Goal: Task Accomplishment & Management: Manage account settings

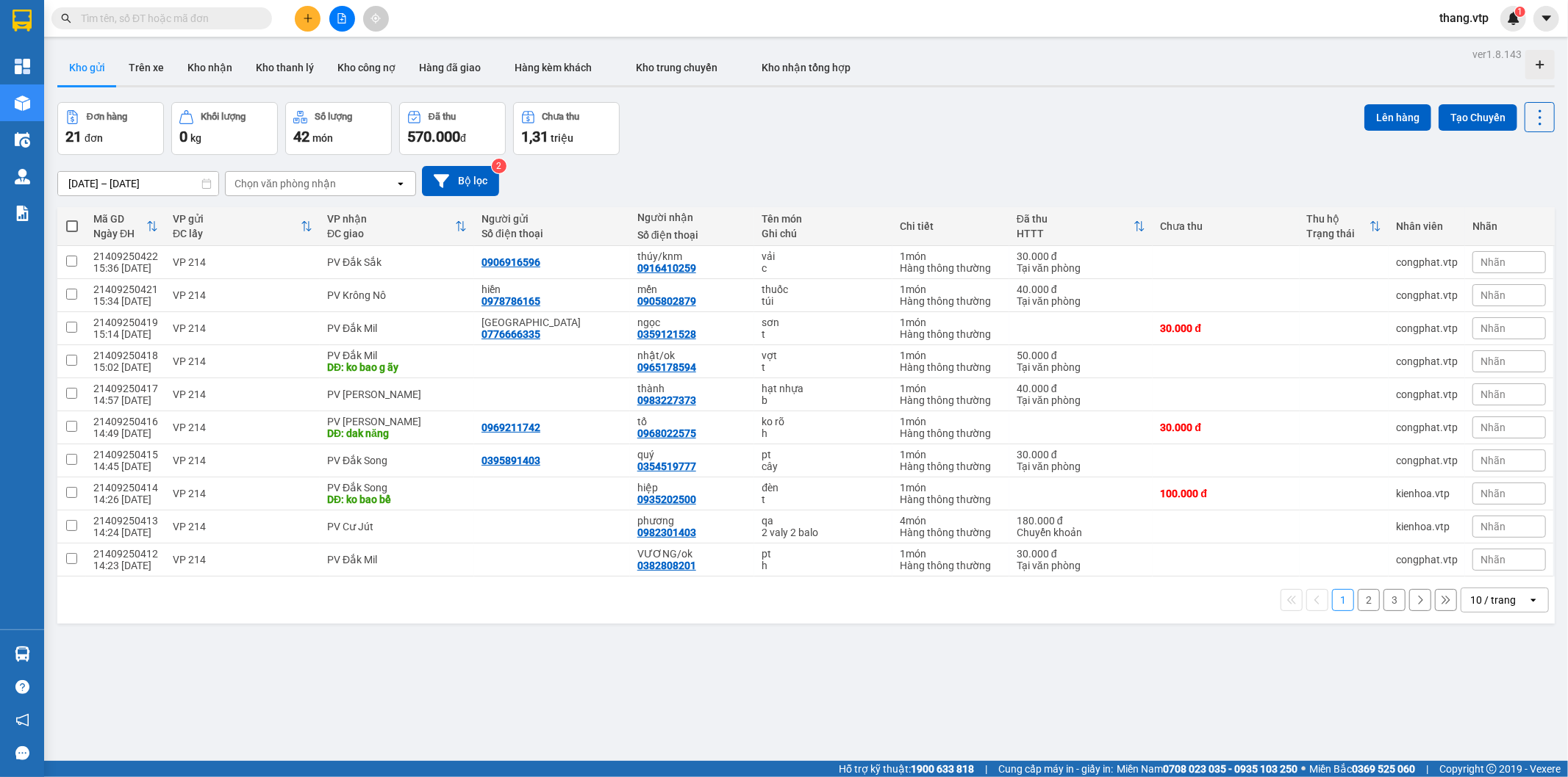
click at [208, 11] on input "text" at bounding box center [167, 18] width 174 height 16
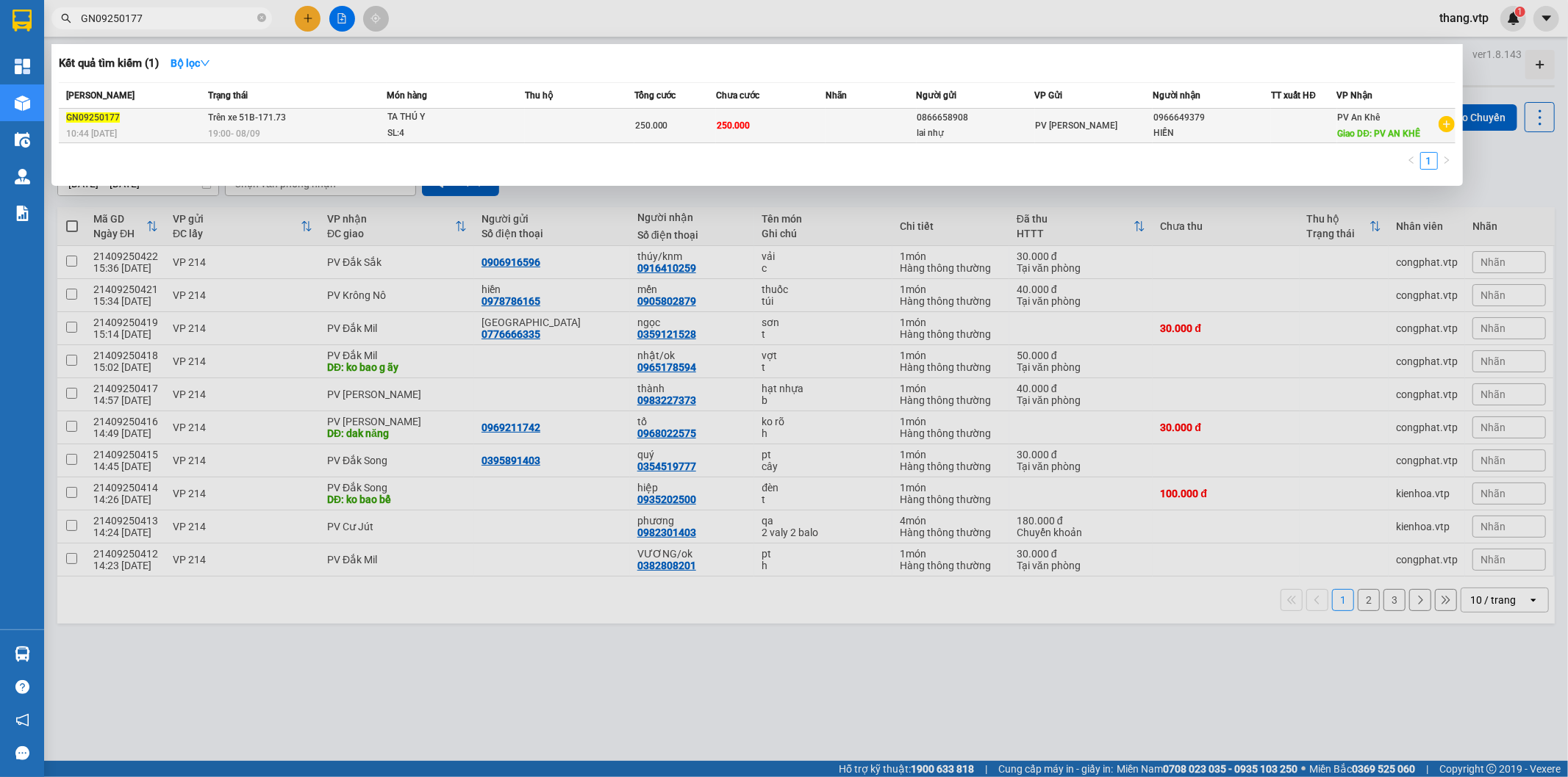
type input "GN09250177"
click at [331, 119] on td "Trên xe 51B-171.73 19:00 [DATE]" at bounding box center [296, 126] width 182 height 35
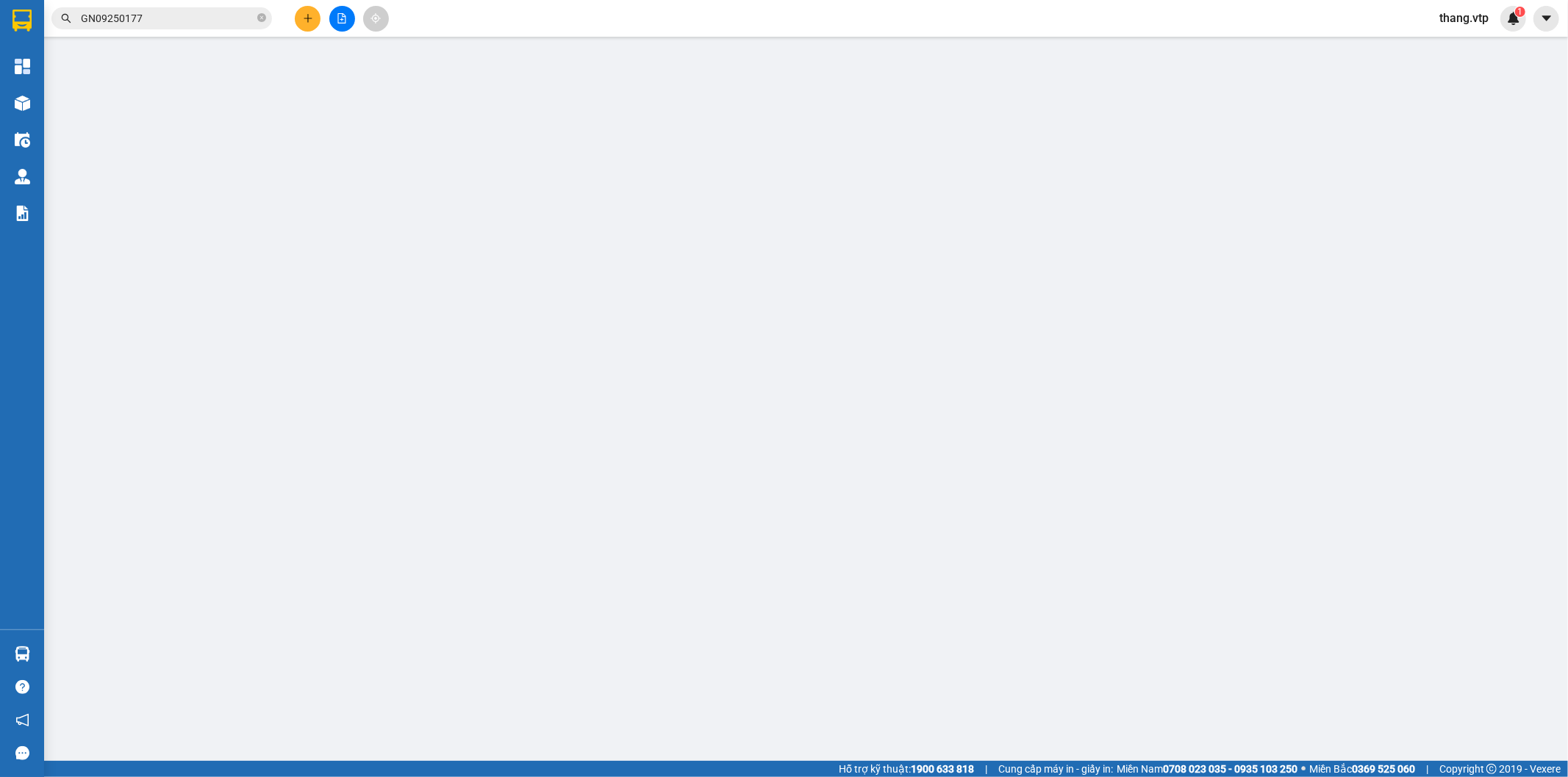
type input "0866658908"
type input "lai nhự"
type input "0966649379"
type input "HIỀN"
type input "PV AN KHÊ"
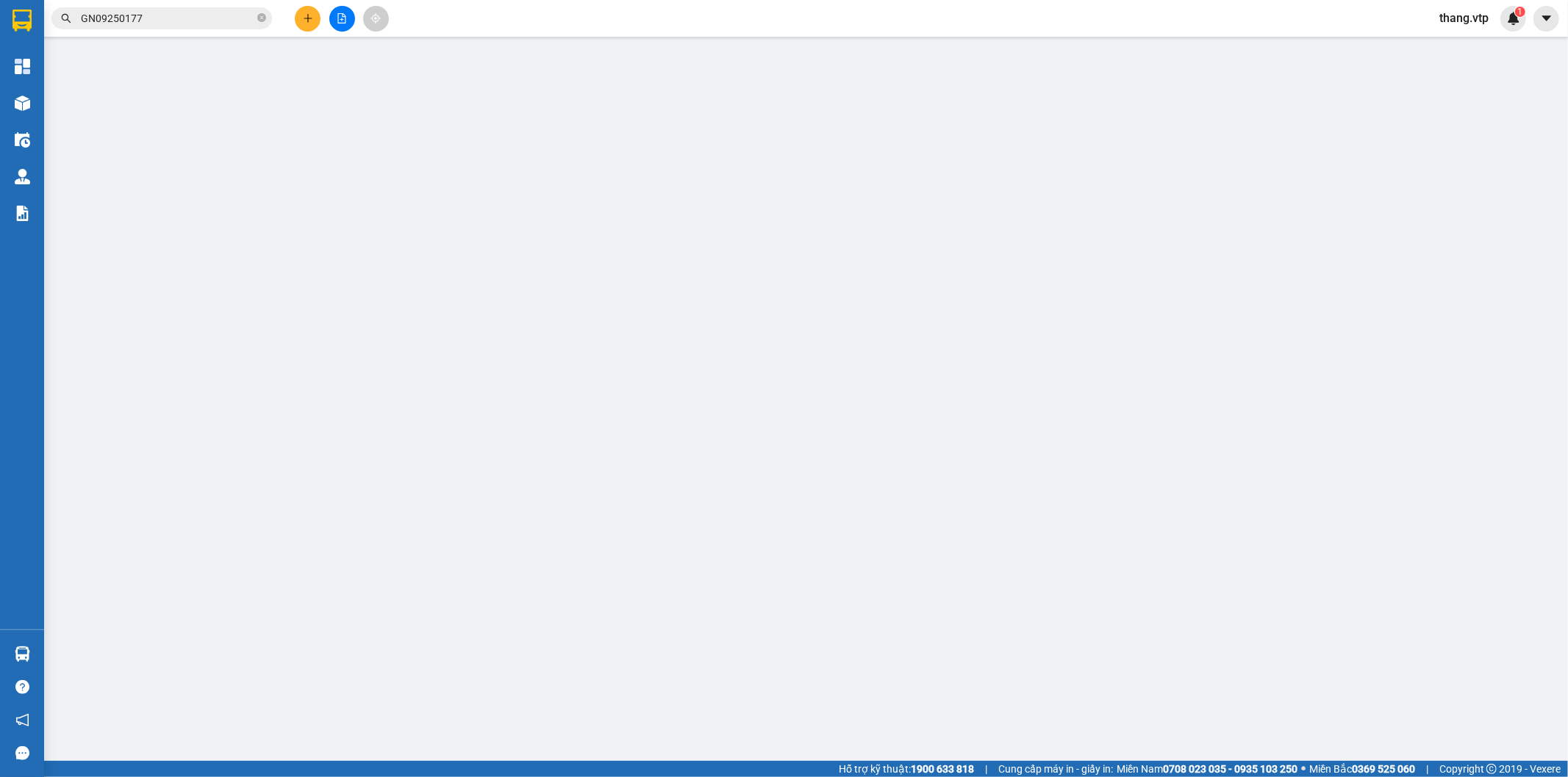
type input "250.000"
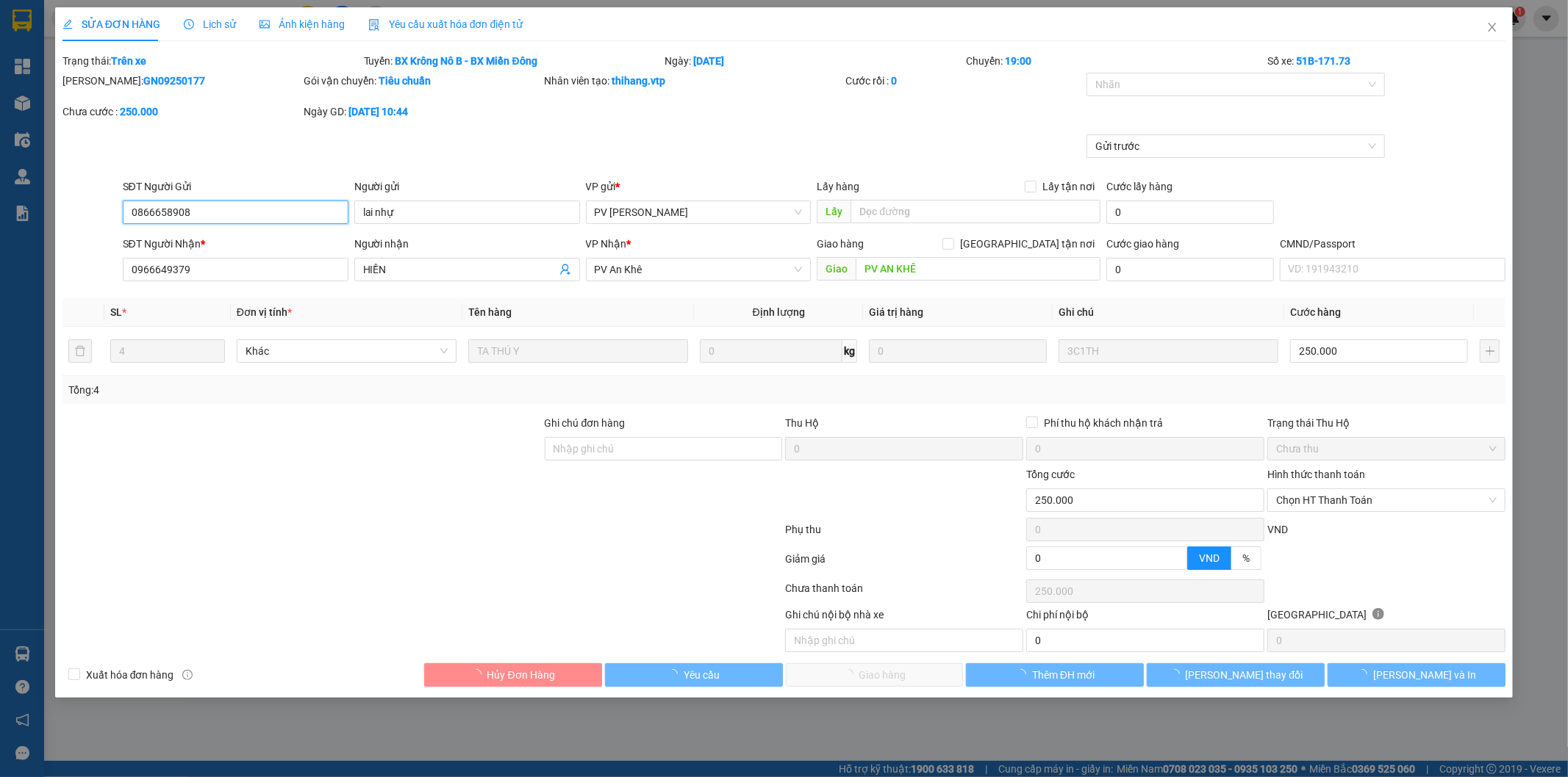
type input "12.500"
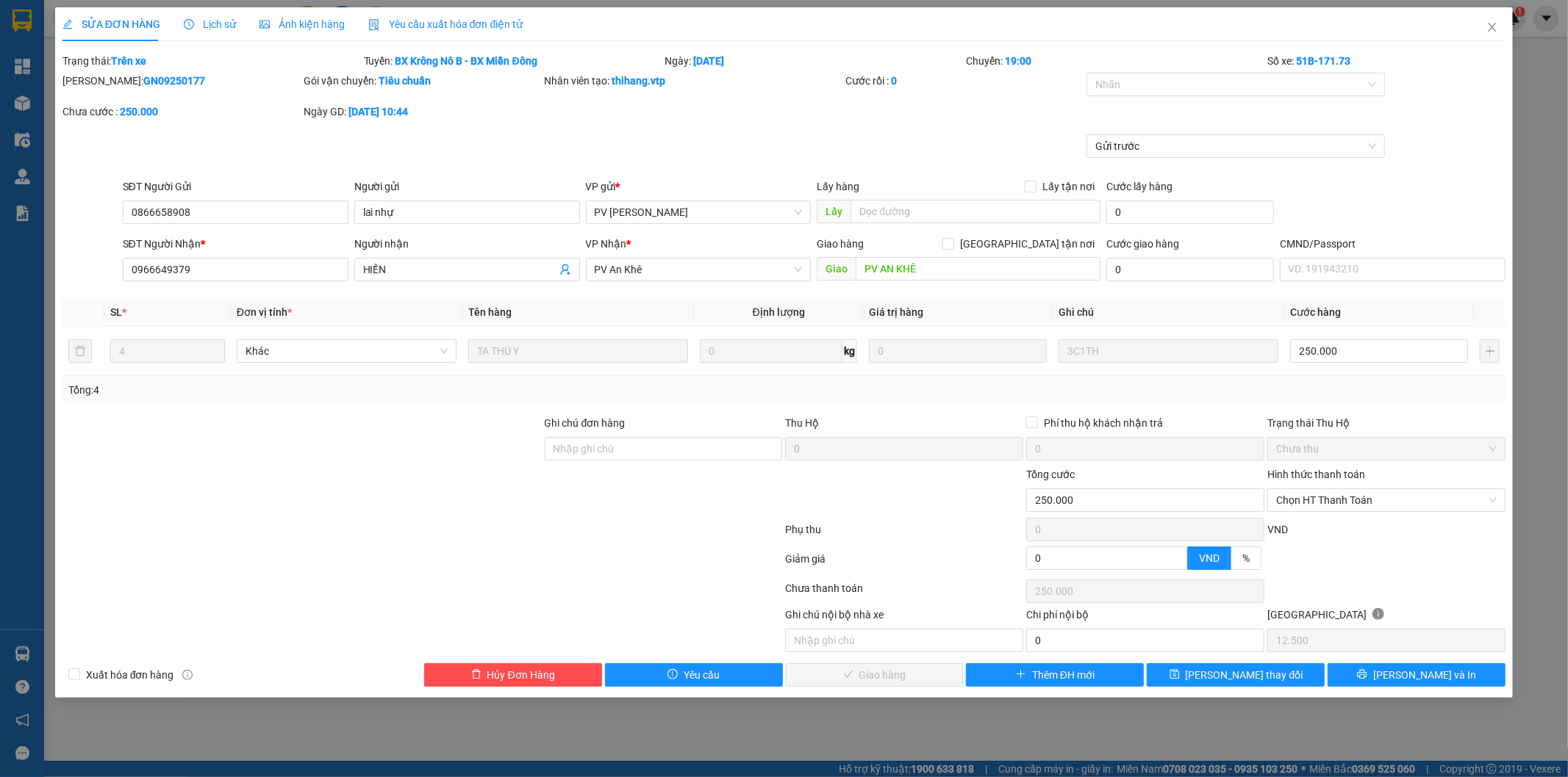
click at [725, 141] on div "Gửi trước" at bounding box center [784, 156] width 1447 height 44
click at [610, 128] on div "[PERSON_NAME]: GN09250177 Gói vận chuyển: Tiêu chuẩn Nhân viên tạo: thihang.vtp…" at bounding box center [784, 104] width 1447 height 62
click at [776, 141] on div "Gửi trước" at bounding box center [784, 156] width 1447 height 44
click at [1489, 26] on icon "close" at bounding box center [1492, 27] width 12 height 12
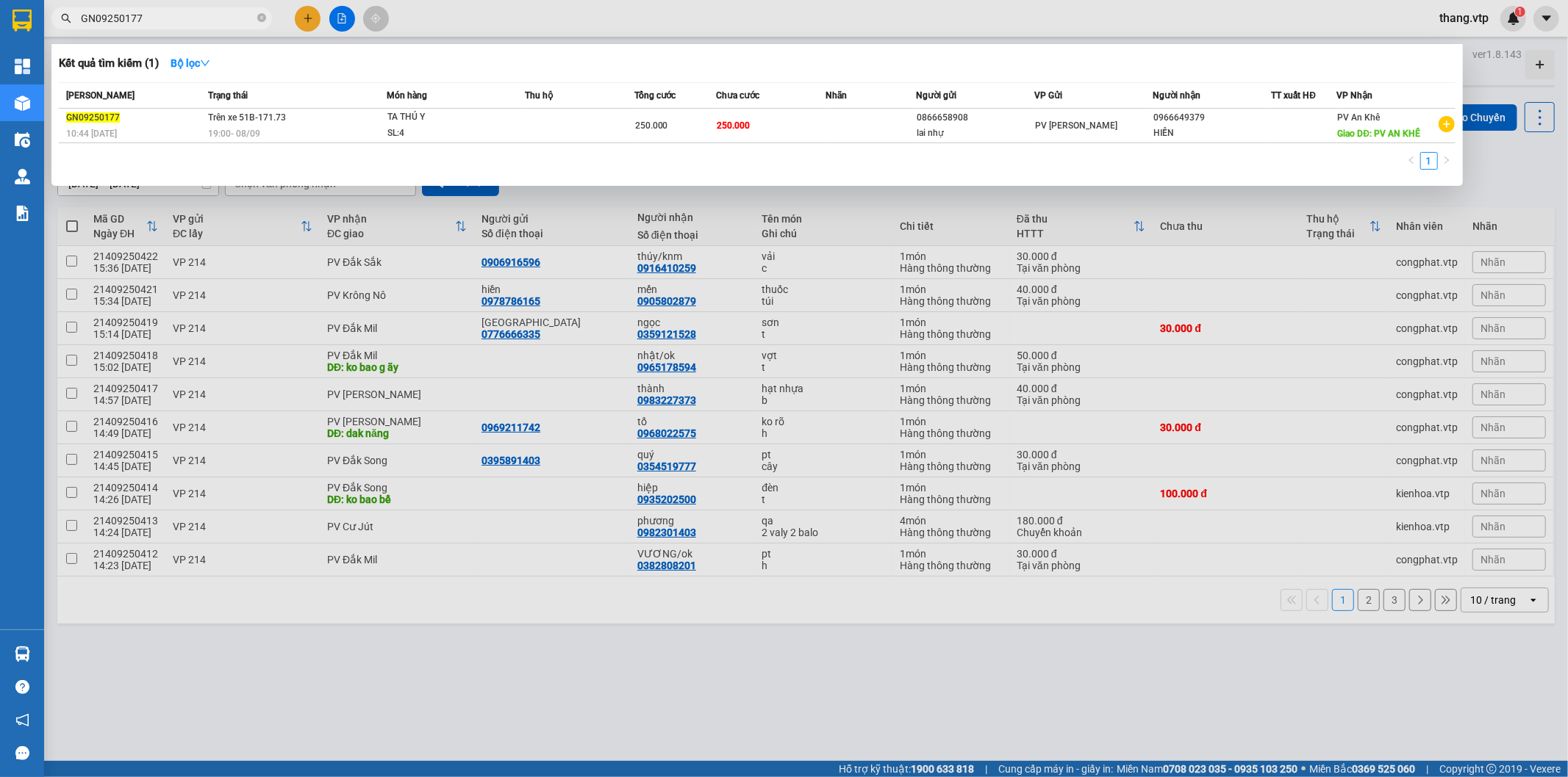
click at [186, 9] on span "GN09250177" at bounding box center [161, 18] width 220 height 22
click at [184, 23] on input "GN09250177" at bounding box center [167, 18] width 174 height 16
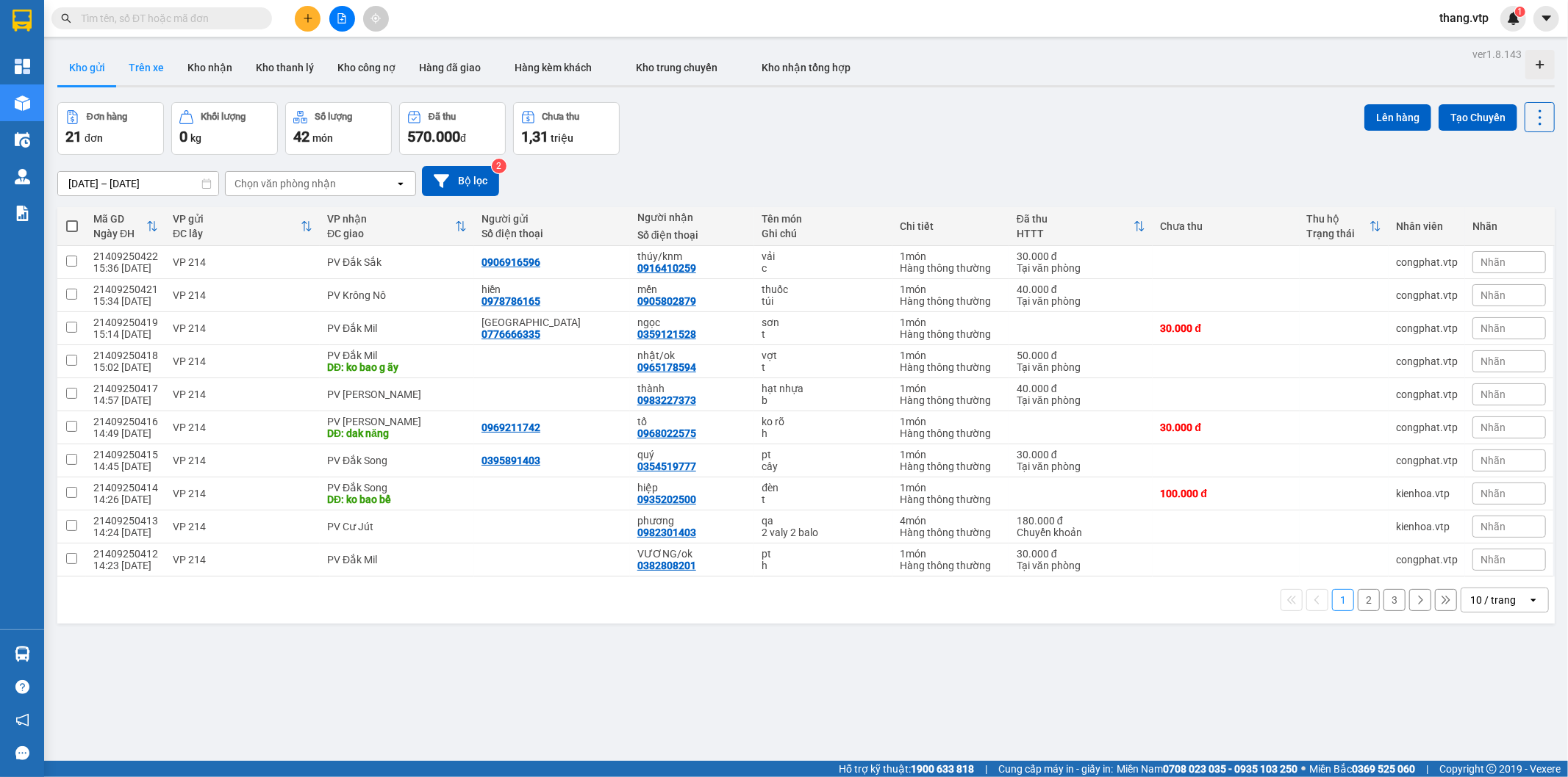
click at [150, 69] on button "Trên xe" at bounding box center [146, 68] width 59 height 35
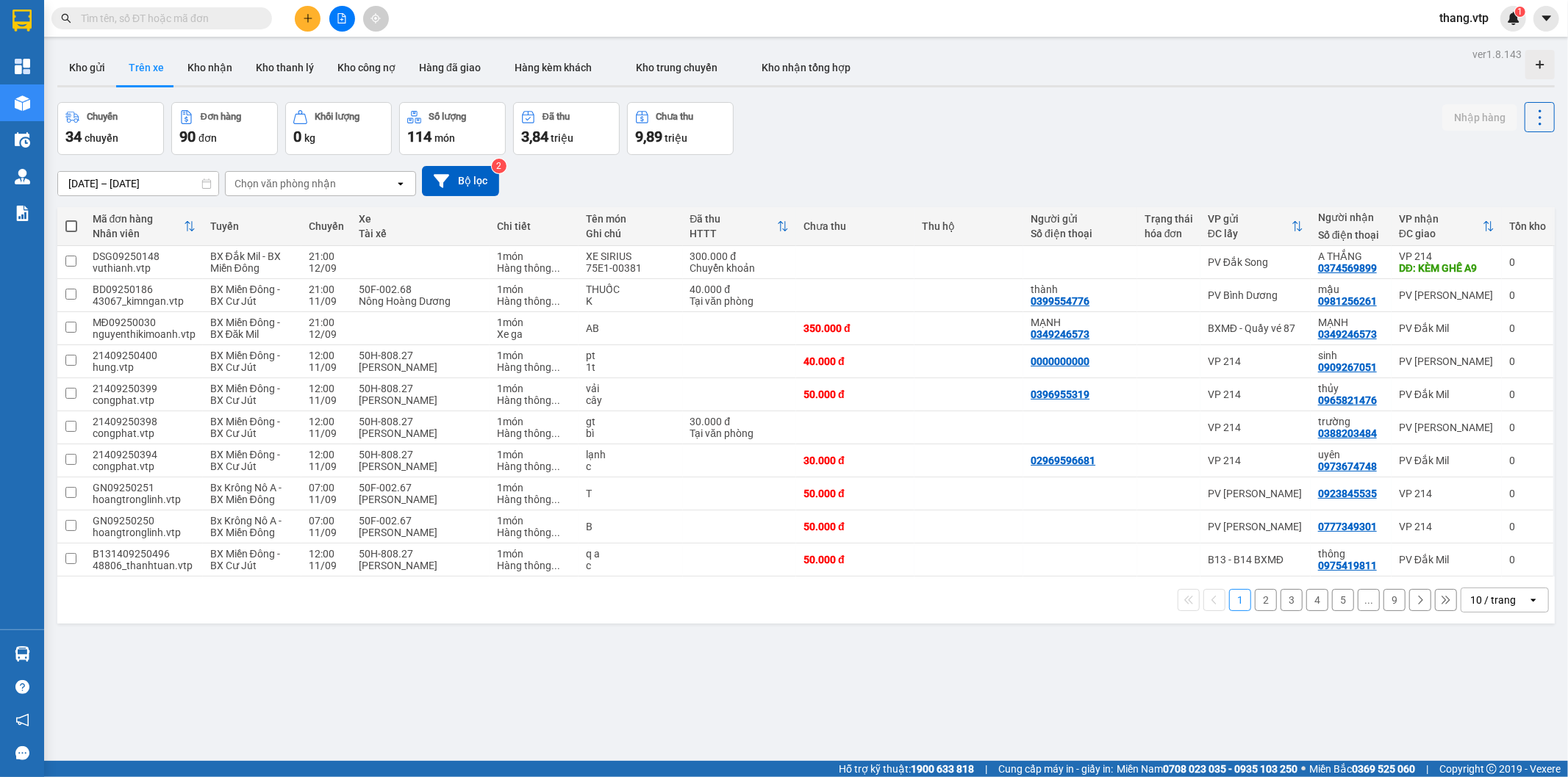
click at [335, 186] on div "Chọn văn phòng nhận" at bounding box center [310, 183] width 169 height 23
click at [441, 175] on icon at bounding box center [441, 181] width 16 height 14
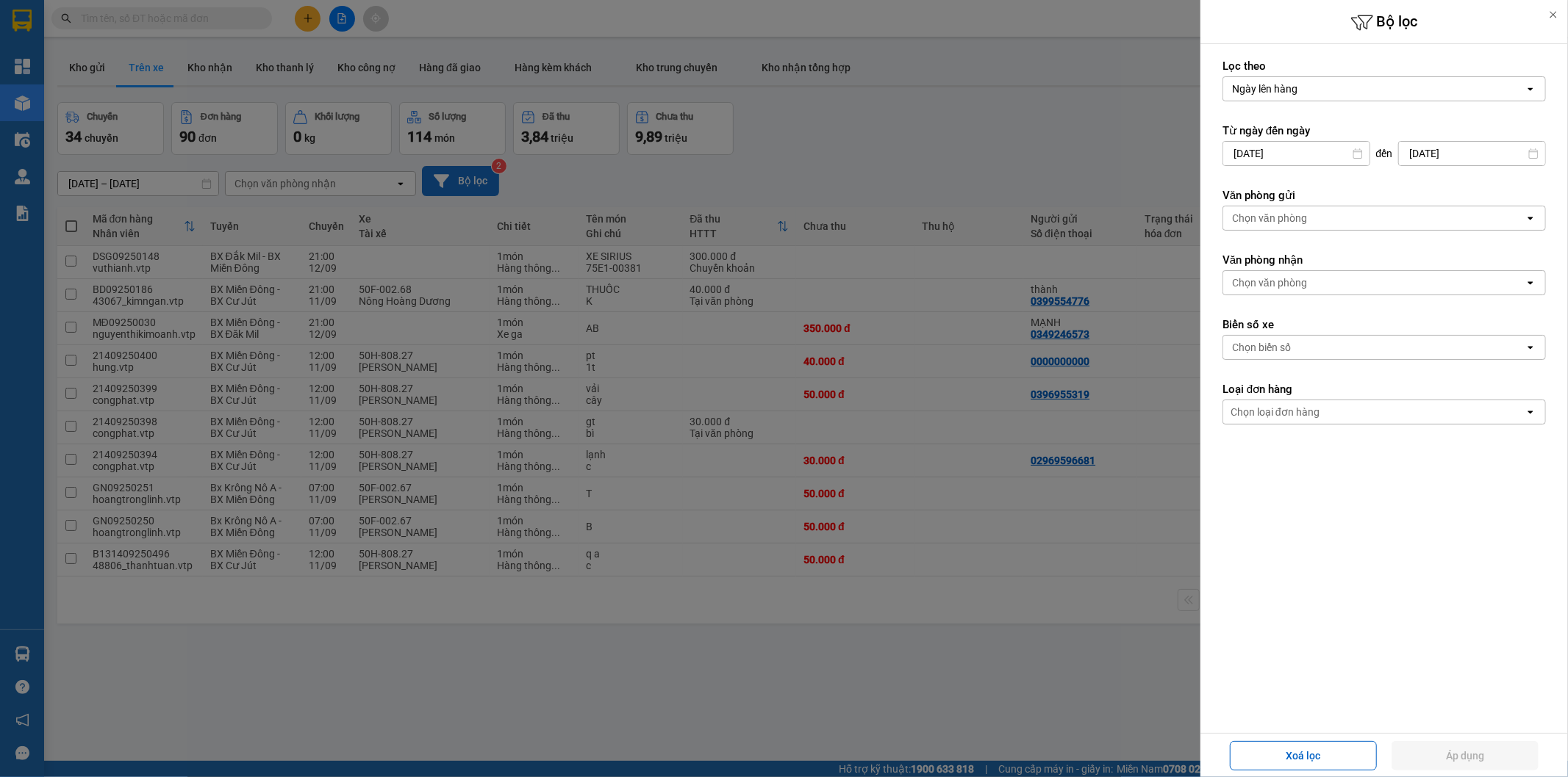
click at [1289, 340] on div "Chọn biển số" at bounding box center [1260, 347] width 59 height 15
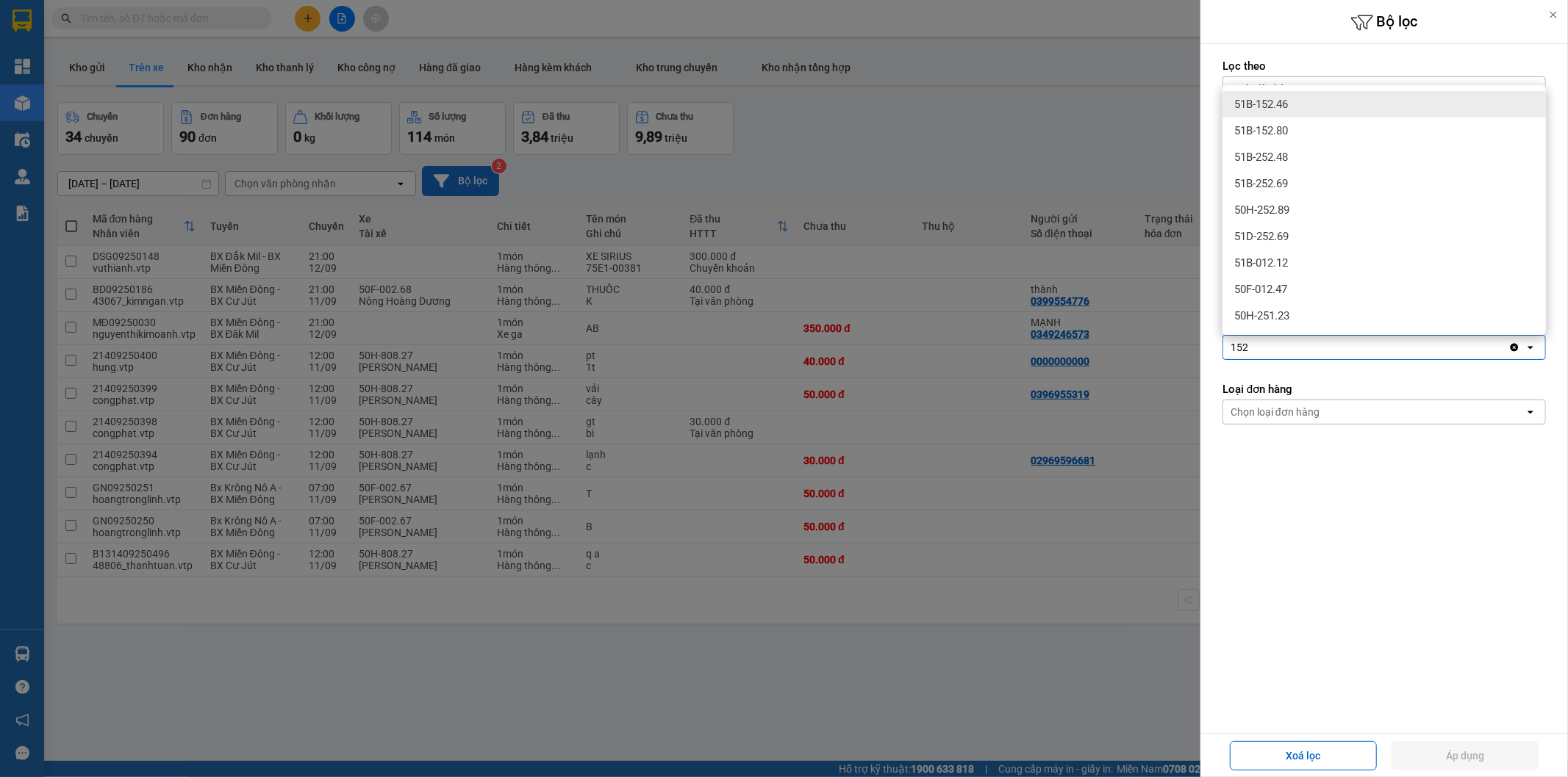
type input "152"
click at [1257, 98] on span "51B-152.46" at bounding box center [1260, 104] width 53 height 15
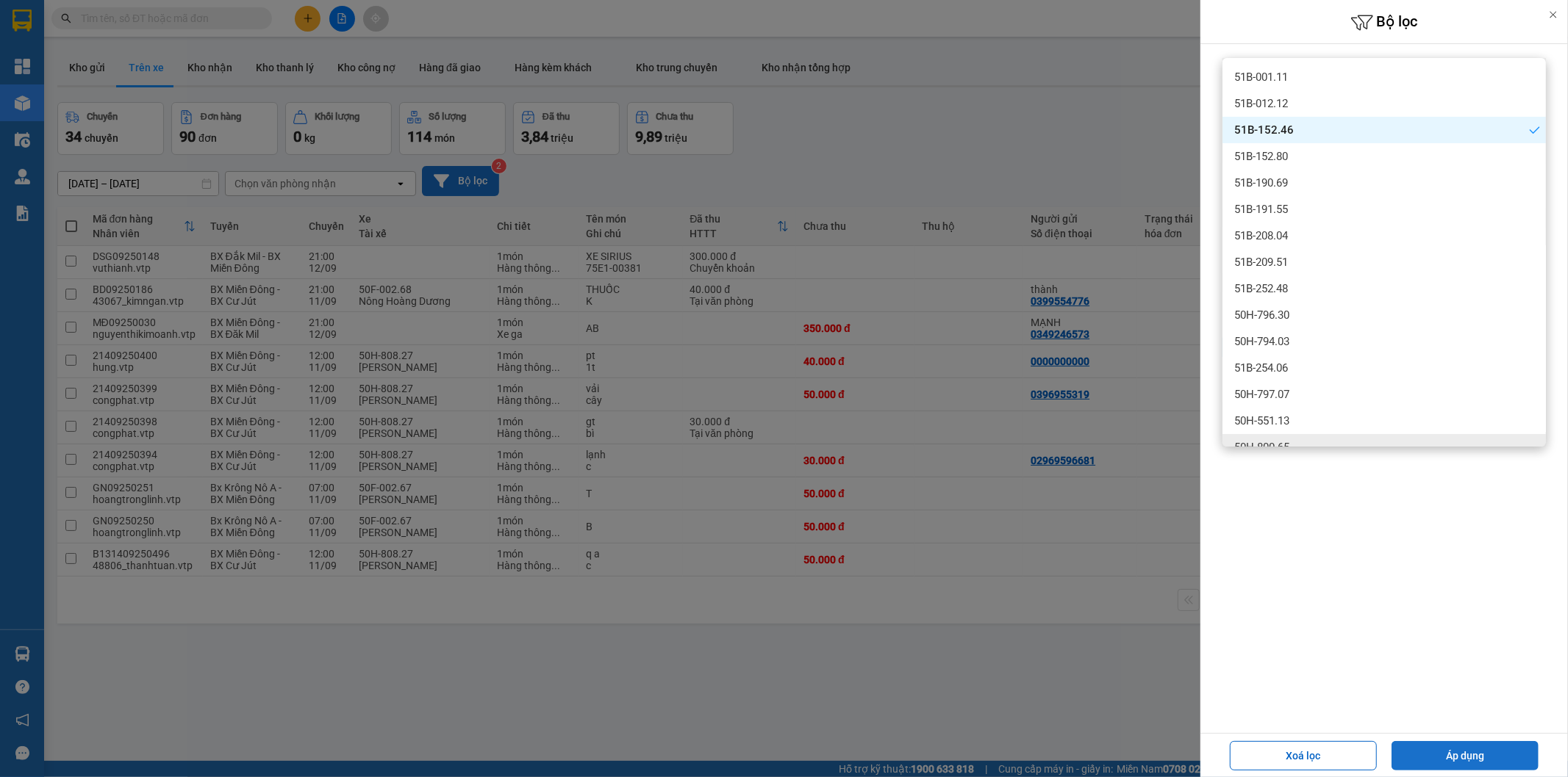
drag, startPoint x: 1486, startPoint y: 745, endPoint x: 1450, endPoint y: 756, distance: 37.6
click at [1483, 745] on button "Áp dụng" at bounding box center [1464, 756] width 147 height 29
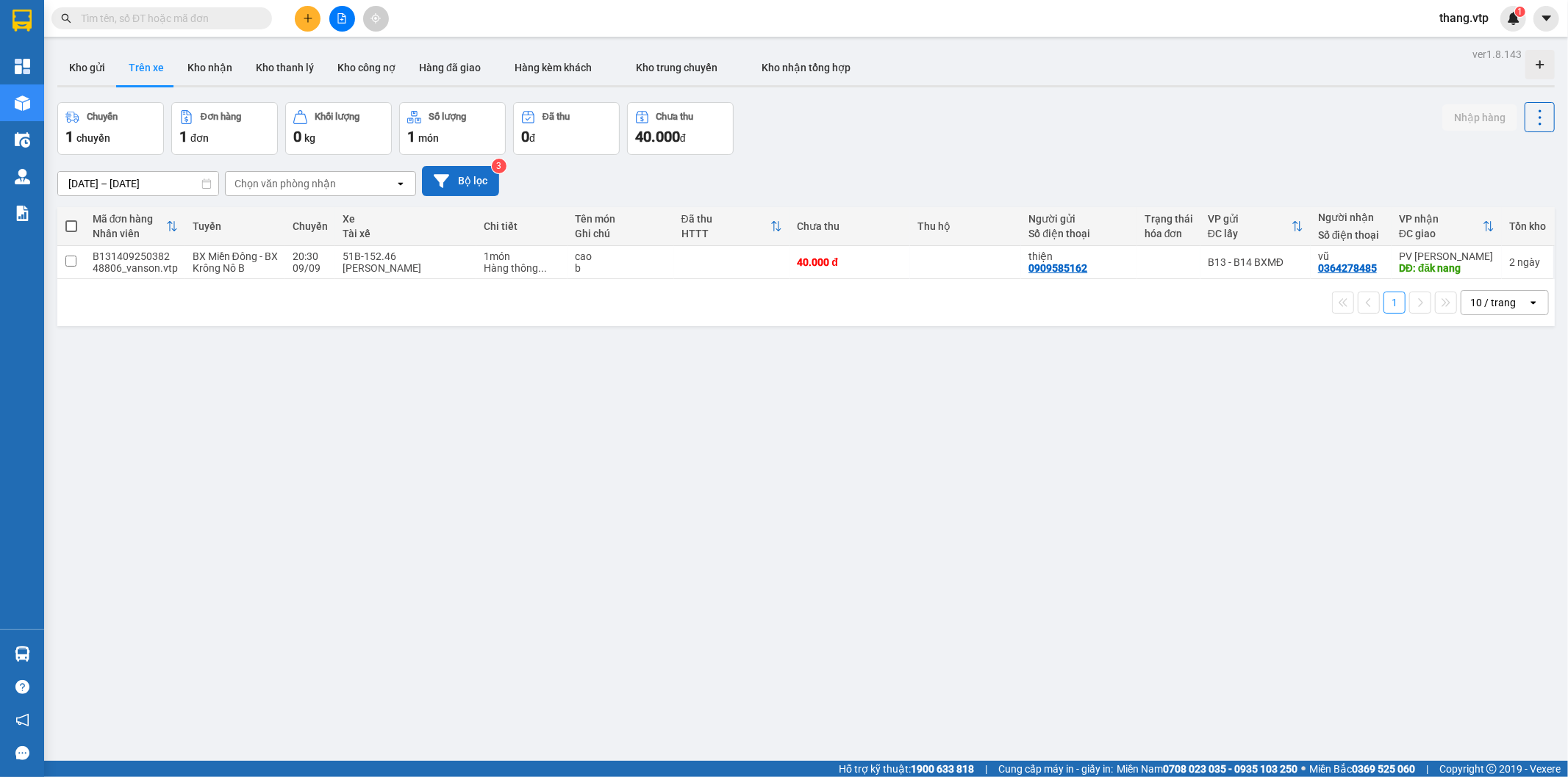
click at [140, 19] on input "text" at bounding box center [167, 18] width 174 height 16
paste input "ĐX09250033"
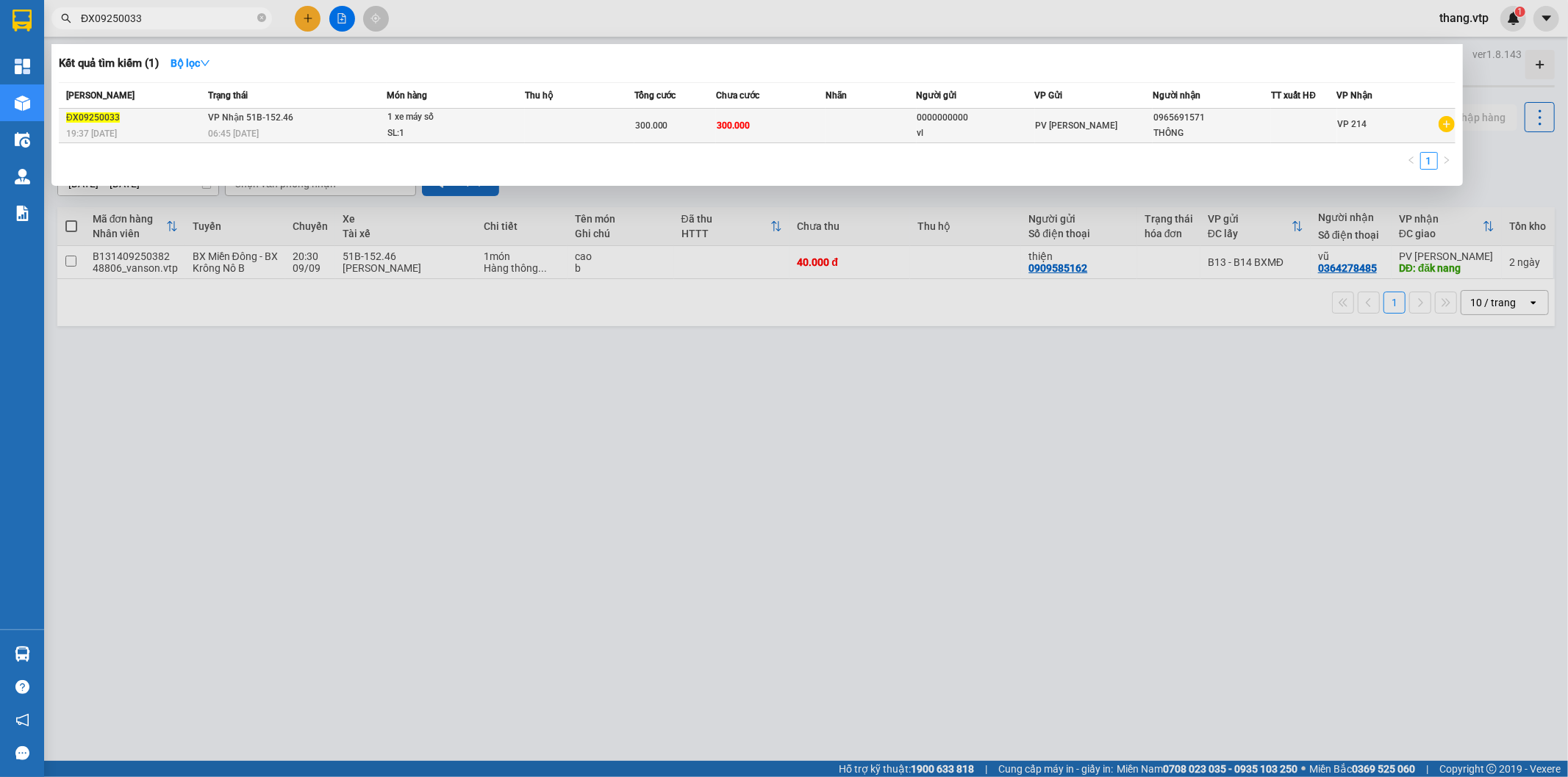
type input "ĐX09250033"
click at [397, 132] on div "SL: 1" at bounding box center [442, 134] width 111 height 16
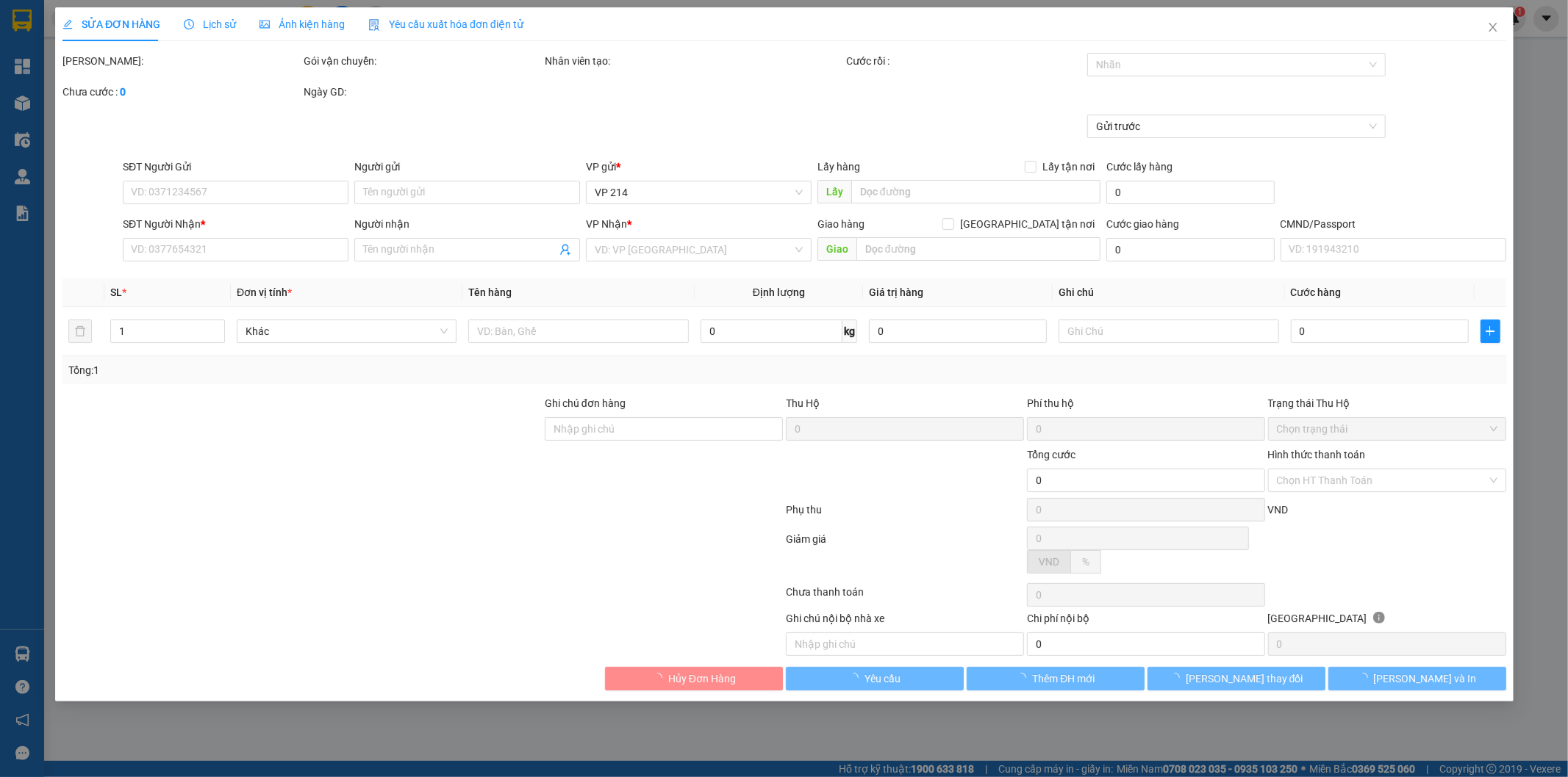
type input "0000000000"
type input "vl"
type input "0965691571"
type input "THÔNG"
type input "300.000"
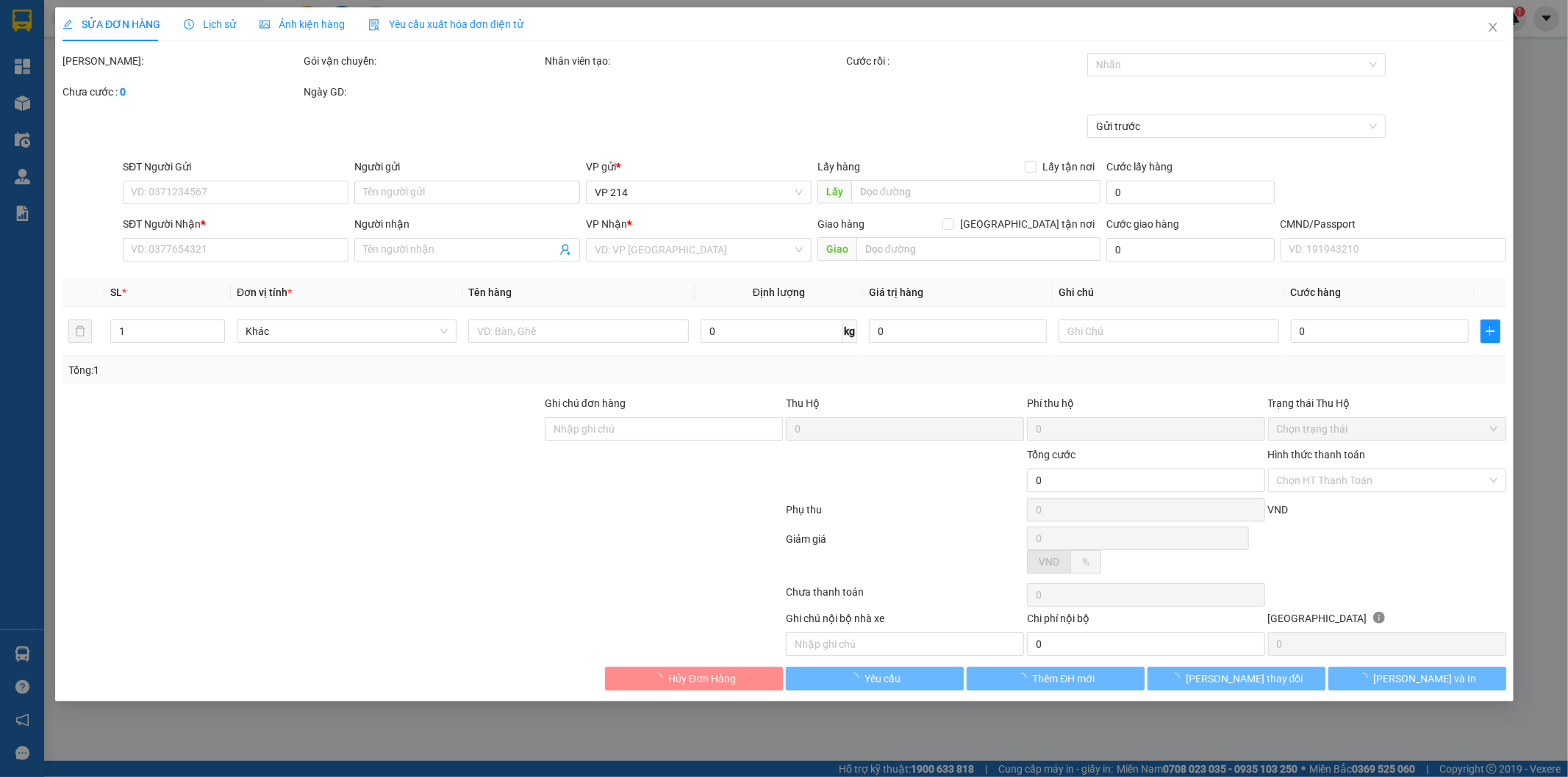
type input "300.000"
type input "15.000"
type input "trùng mã dx09250024"
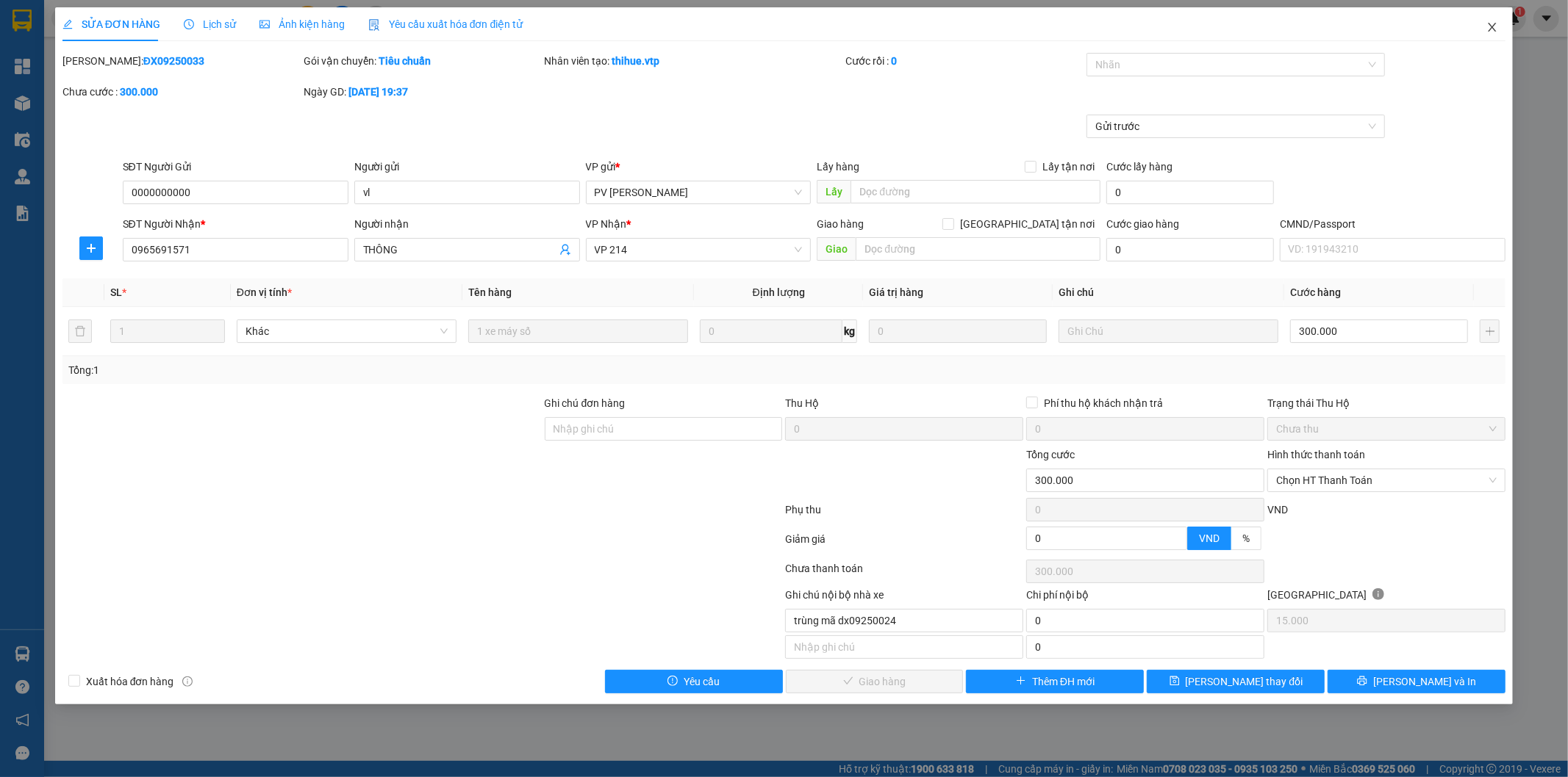
click at [1492, 20] on span "Close" at bounding box center [1491, 28] width 41 height 41
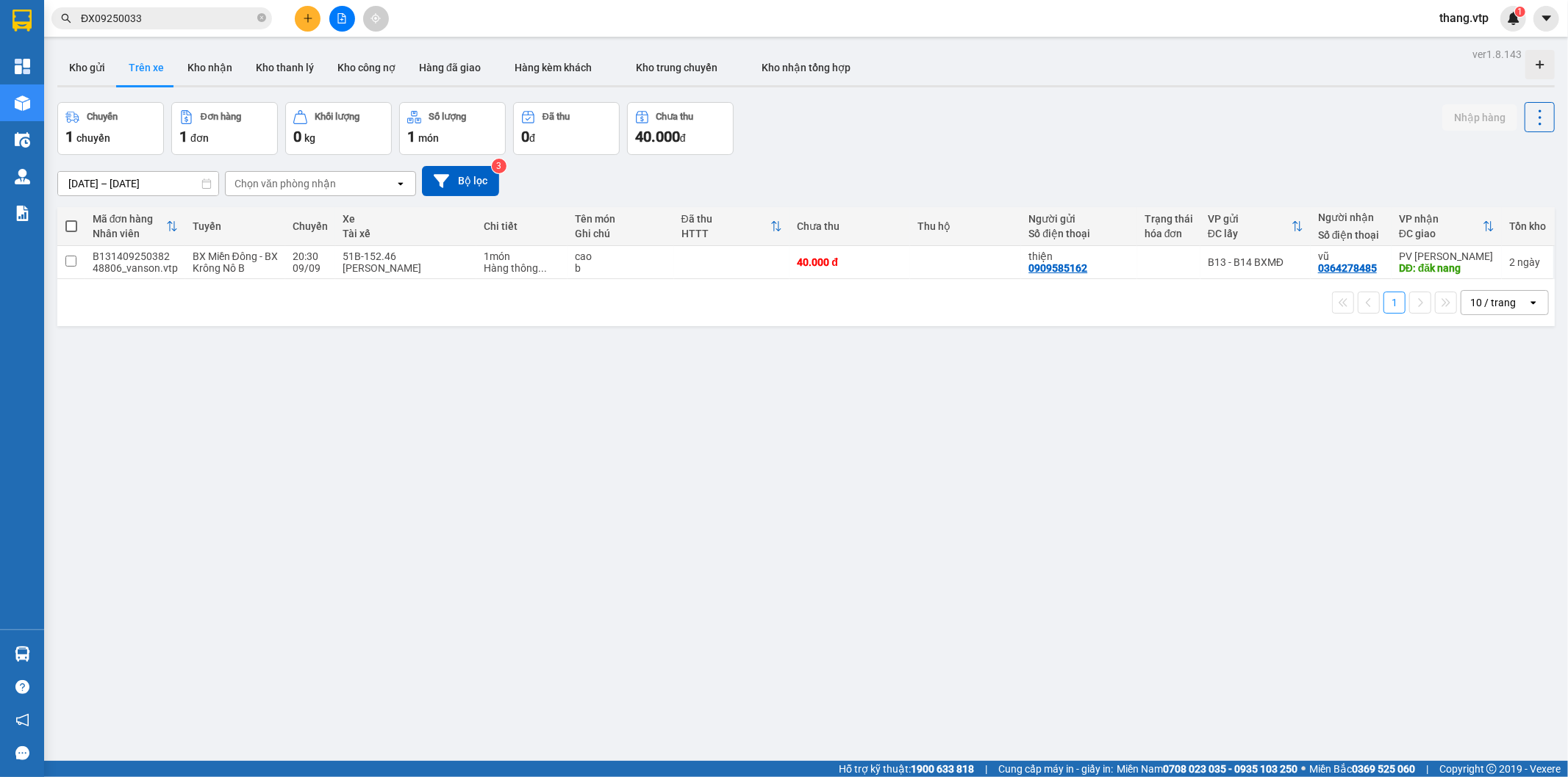
click at [505, 182] on div "09/09/2025 – 11/09/2025 Press the down arrow key to interact with the calendar …" at bounding box center [805, 180] width 1497 height 30
click at [479, 186] on button "Bộ lọc" at bounding box center [461, 180] width 78 height 30
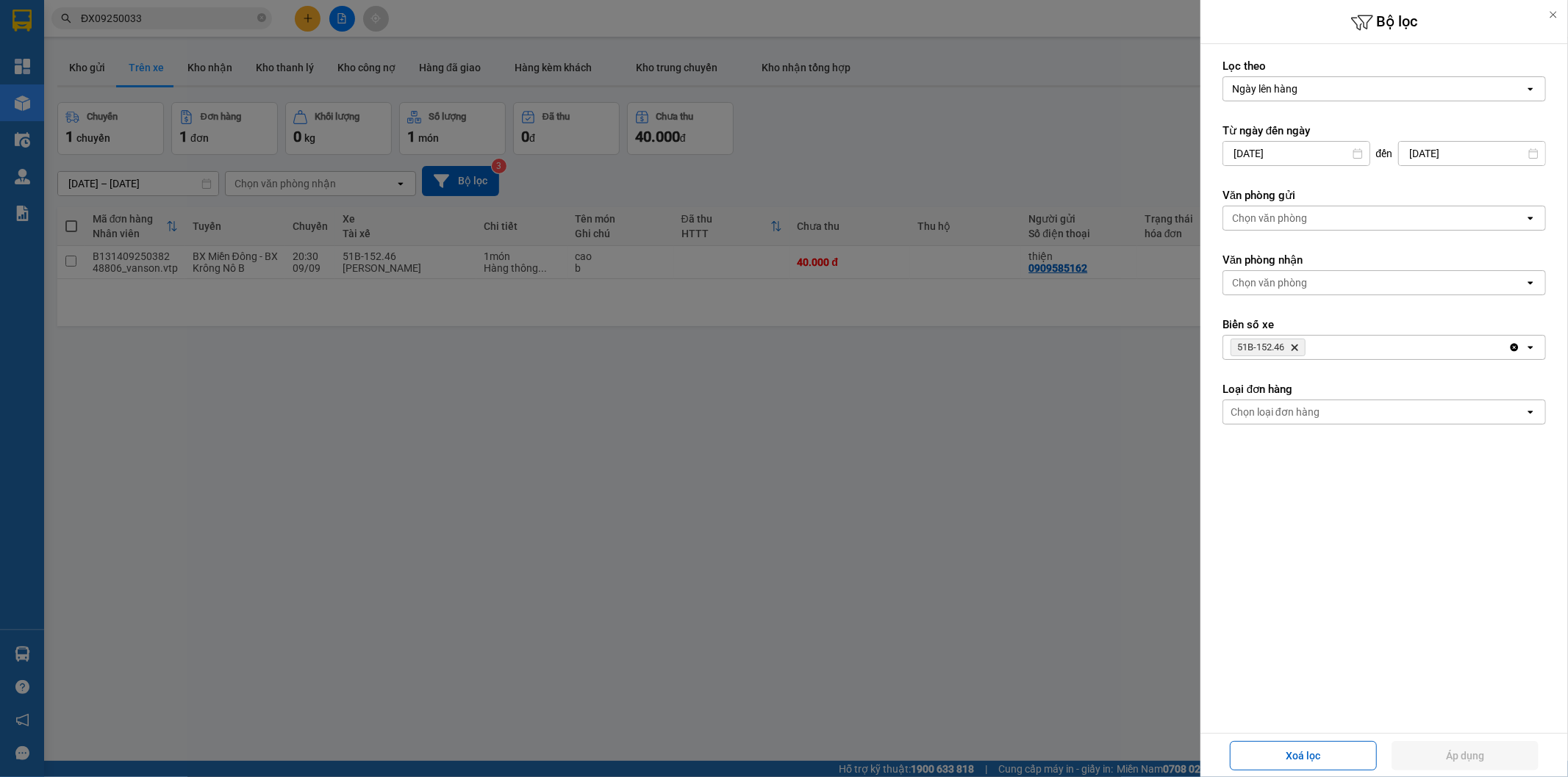
click at [1298, 346] on icon "51B-152.46, close by backspace" at bounding box center [1294, 347] width 7 height 7
click at [1289, 304] on form "Lọc theo Ngày lên hàng open Từ ngày đến ngày 09/09/2025 Press the down arrow ke…" at bounding box center [1384, 308] width 323 height 499
click at [1290, 287] on div "Chọn văn phòng" at bounding box center [1268, 282] width 75 height 15
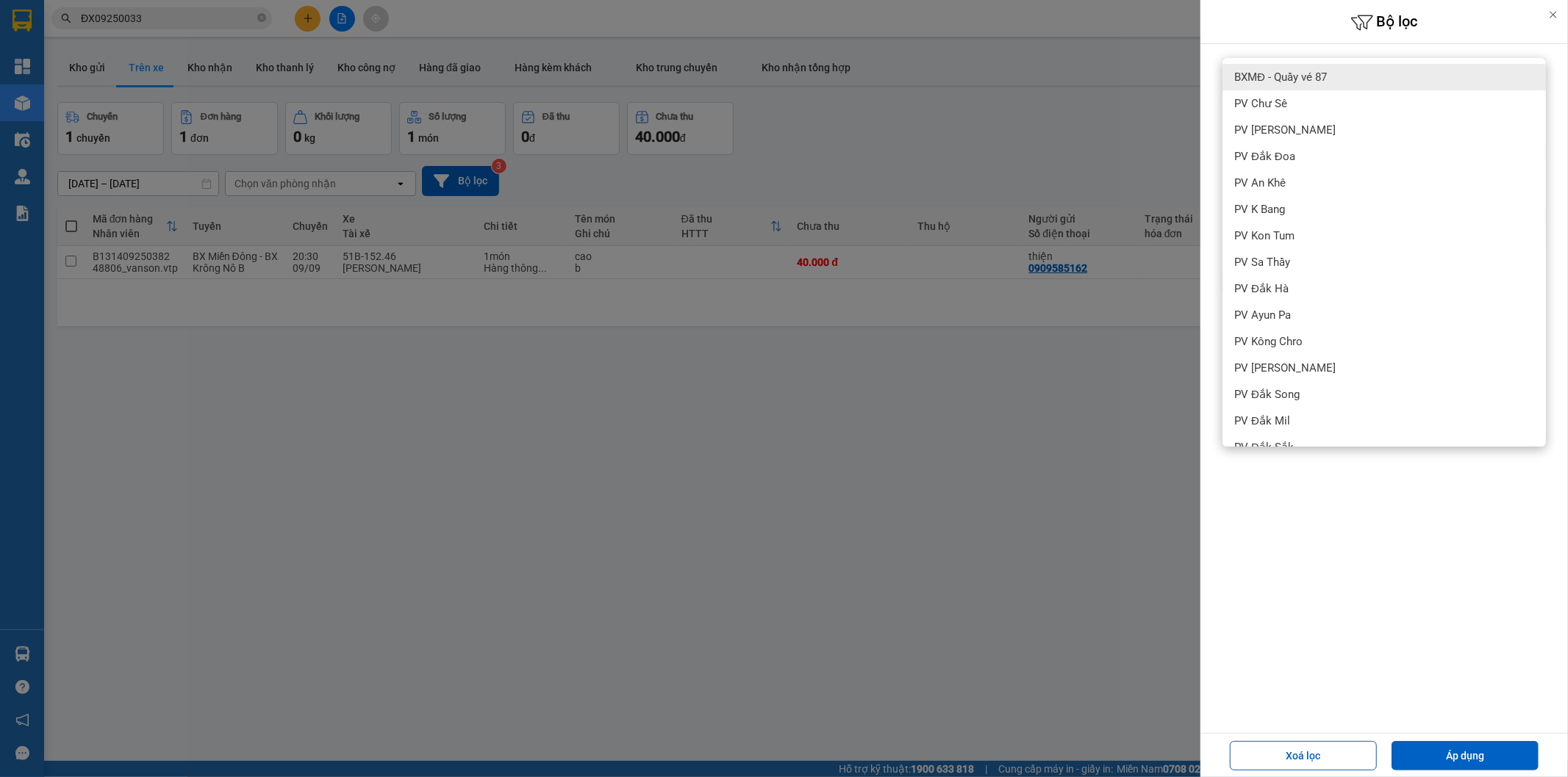
click at [1013, 122] on div at bounding box center [784, 388] width 1568 height 777
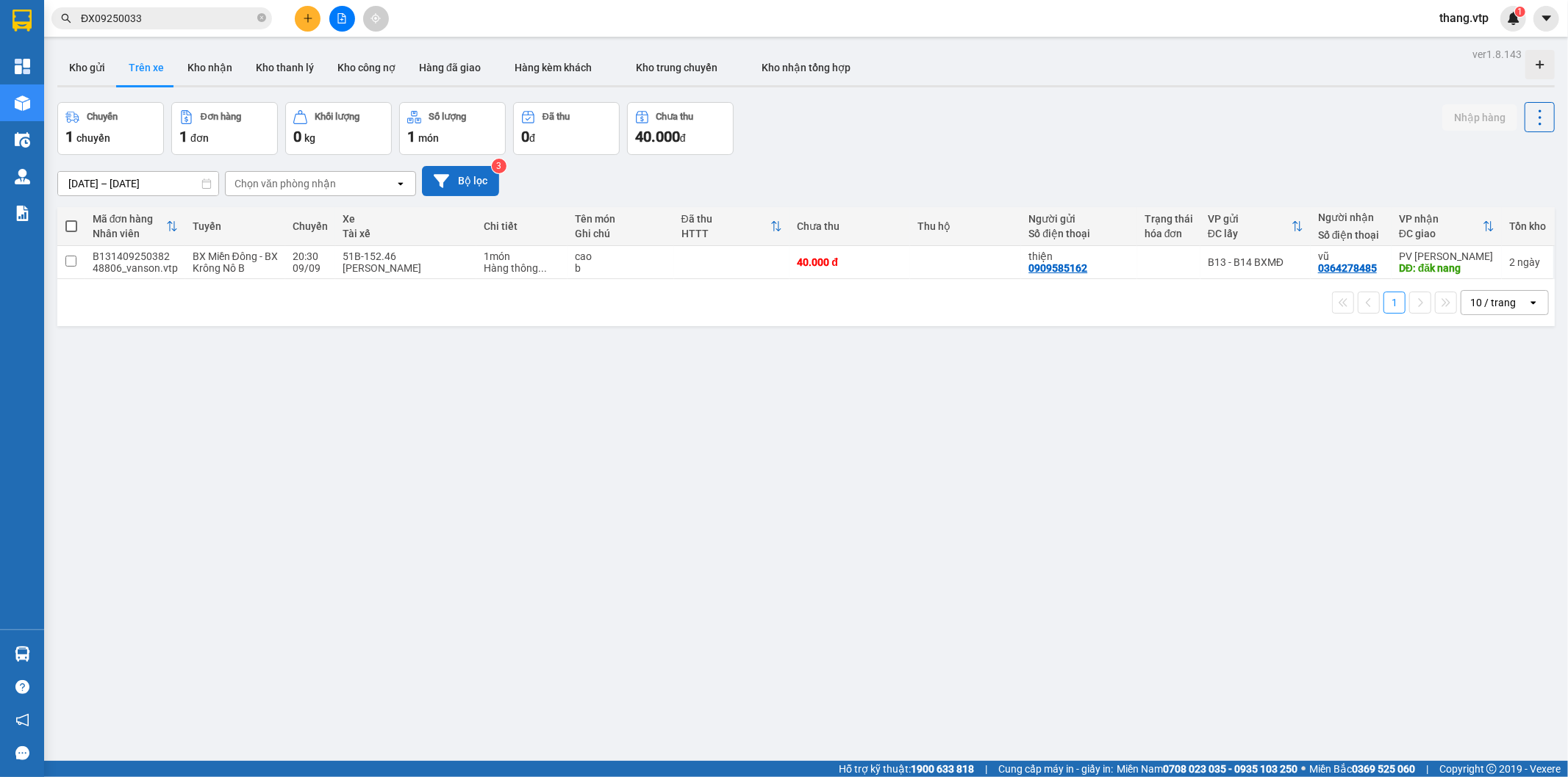
click at [471, 171] on button "Bộ lọc" at bounding box center [461, 180] width 78 height 30
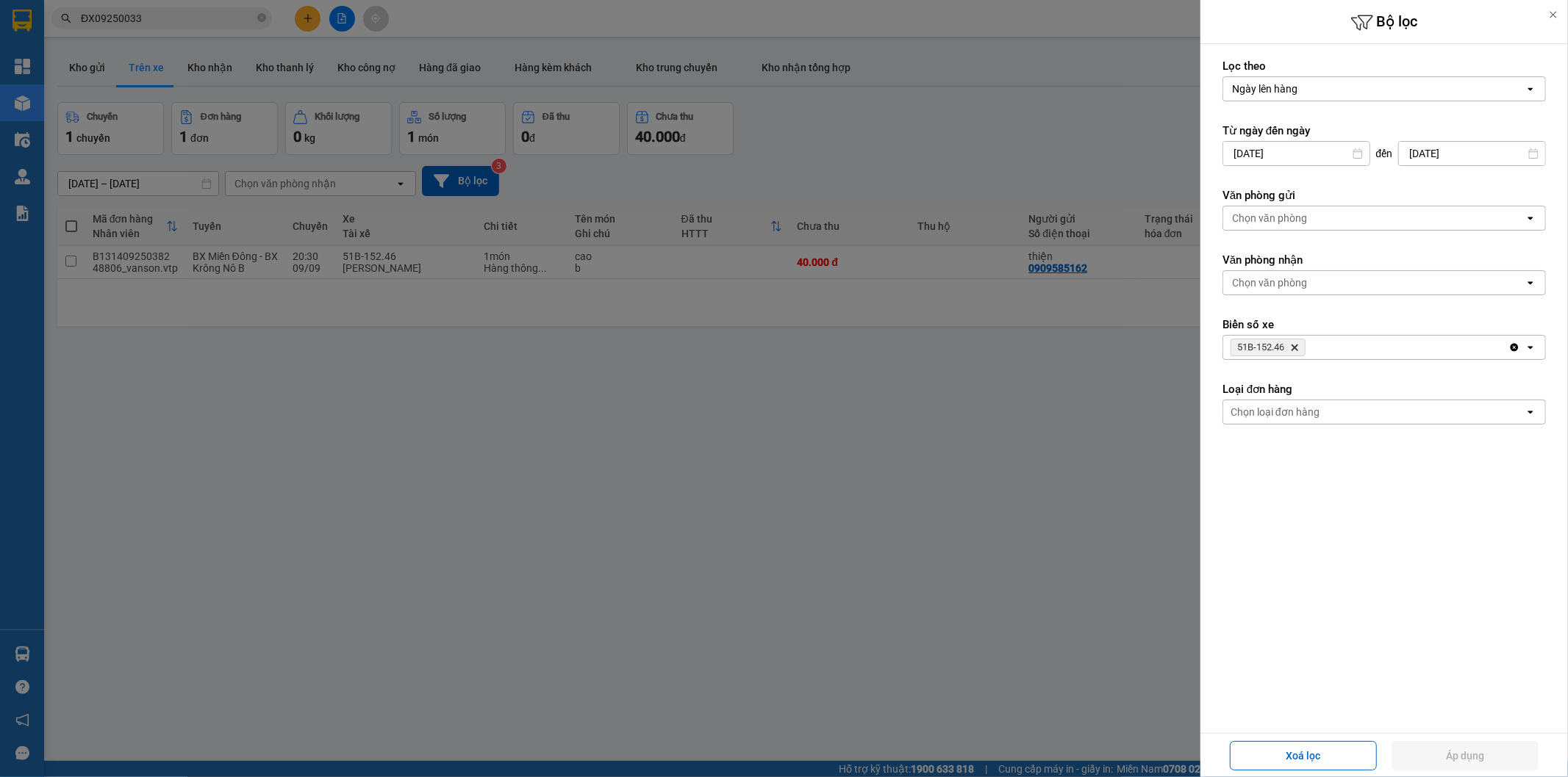
click at [1297, 347] on icon "51B-152.46, close by backspace" at bounding box center [1294, 347] width 7 height 7
click at [1290, 277] on div "Chọn văn phòng" at bounding box center [1268, 282] width 75 height 15
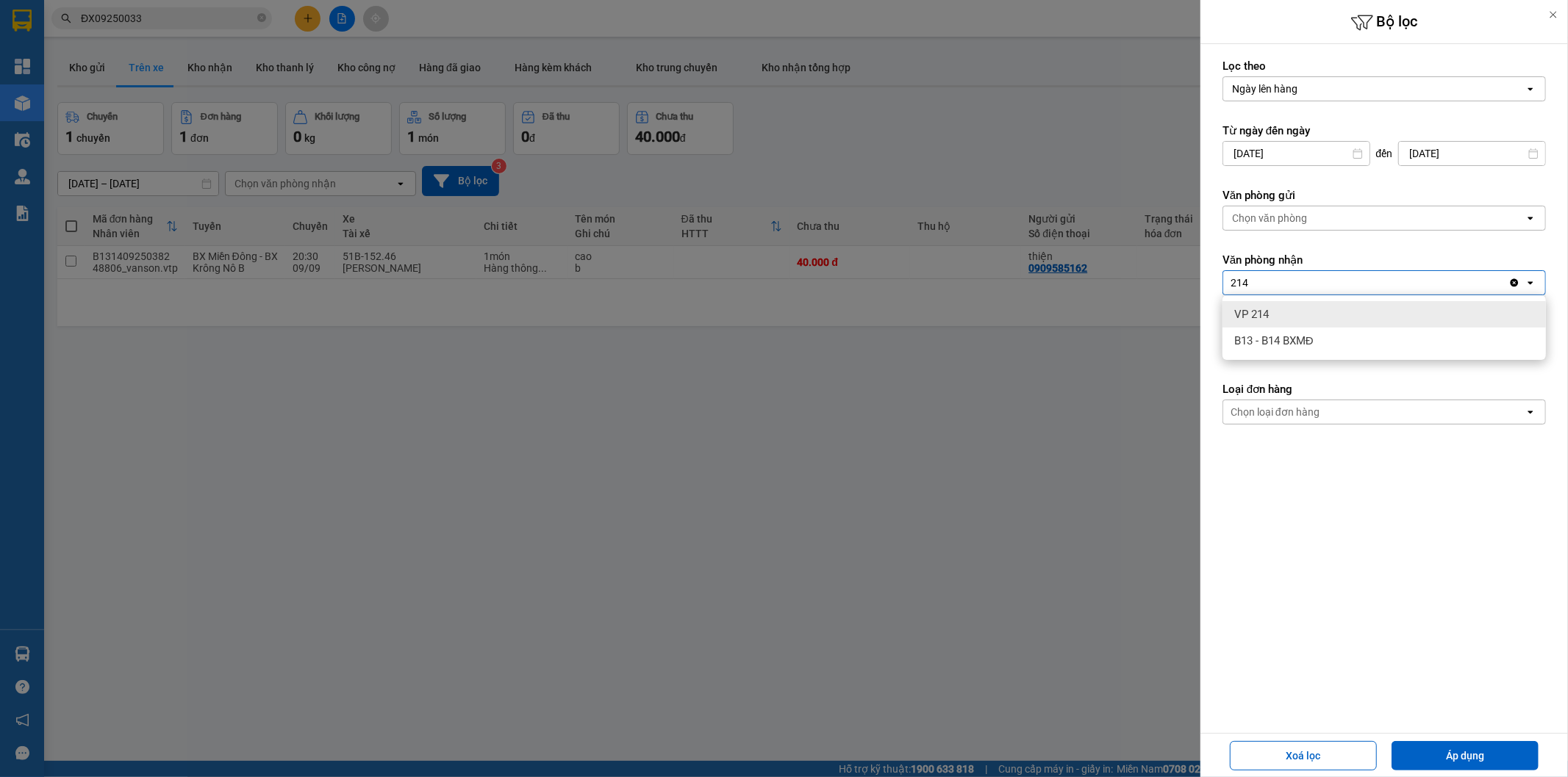
type input "214"
click at [1310, 318] on div "VP 214" at bounding box center [1384, 314] width 323 height 26
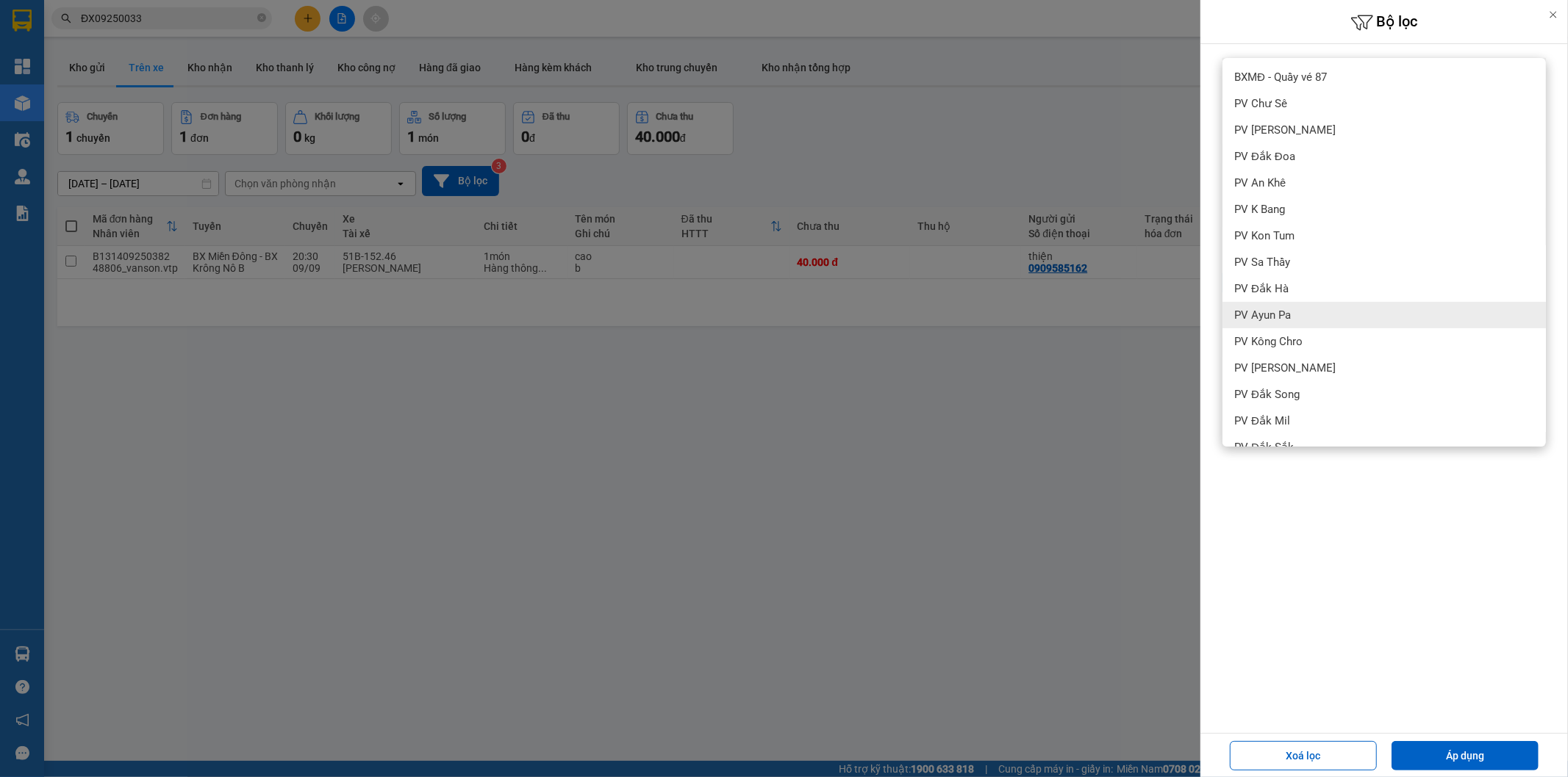
click at [744, 472] on div at bounding box center [784, 388] width 1568 height 777
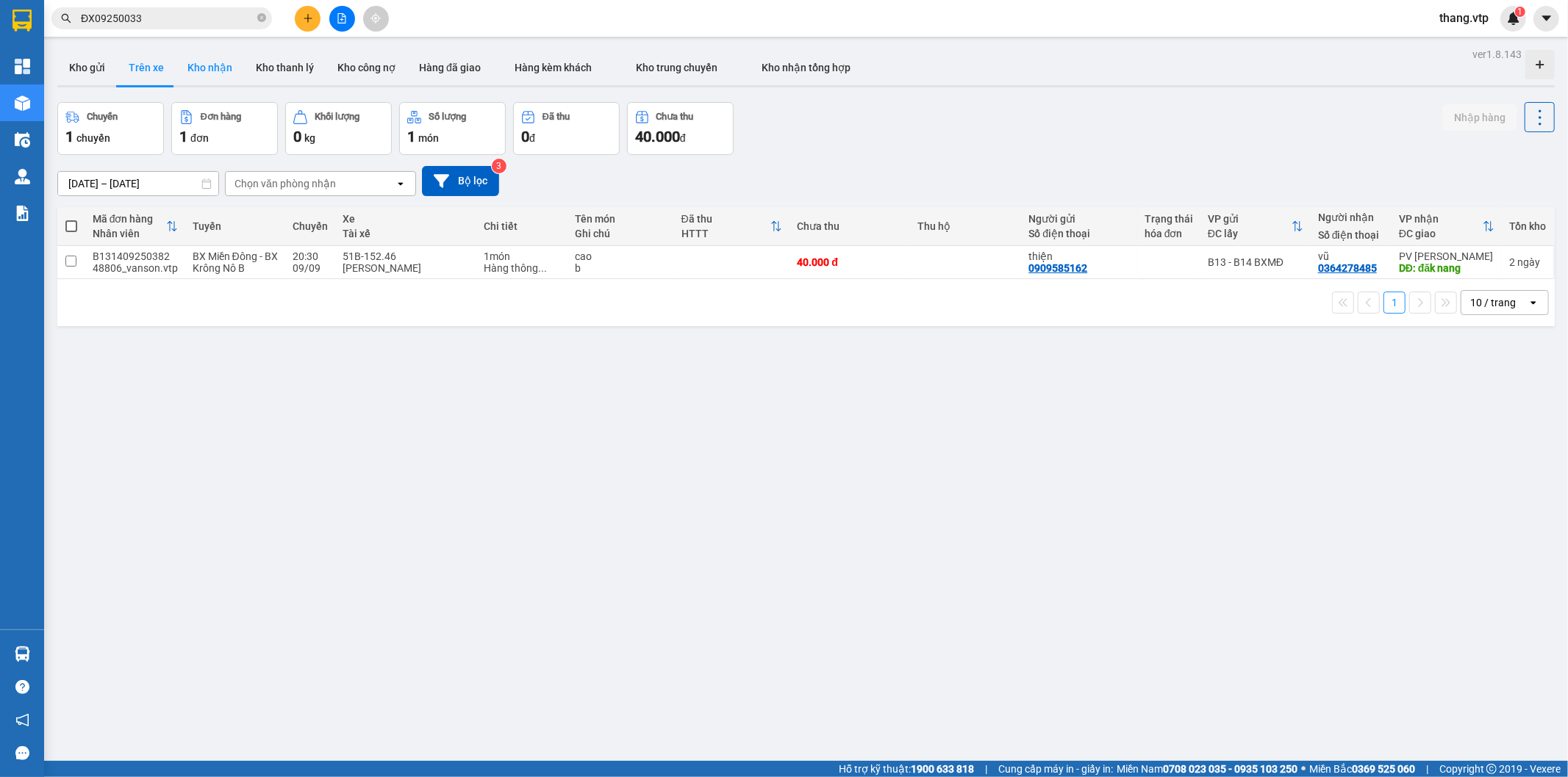
click at [193, 64] on button "Kho nhận" at bounding box center [210, 68] width 68 height 35
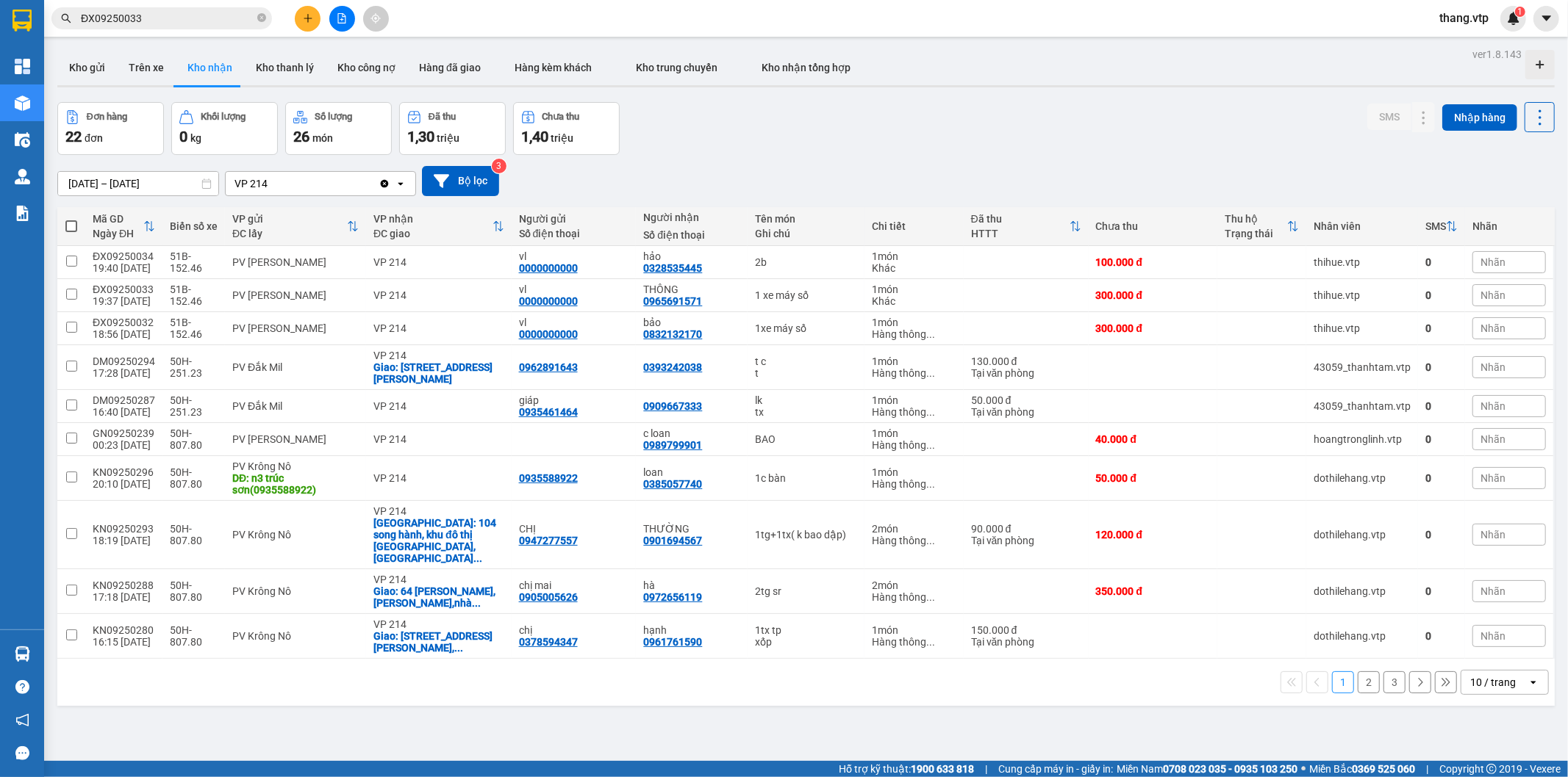
drag, startPoint x: 1499, startPoint y: 657, endPoint x: 1494, endPoint y: 671, distance: 14.9
click at [1497, 675] on div "10 / trang" at bounding box center [1492, 682] width 46 height 15
click at [1475, 625] on span "100 / trang" at bounding box center [1485, 628] width 53 height 15
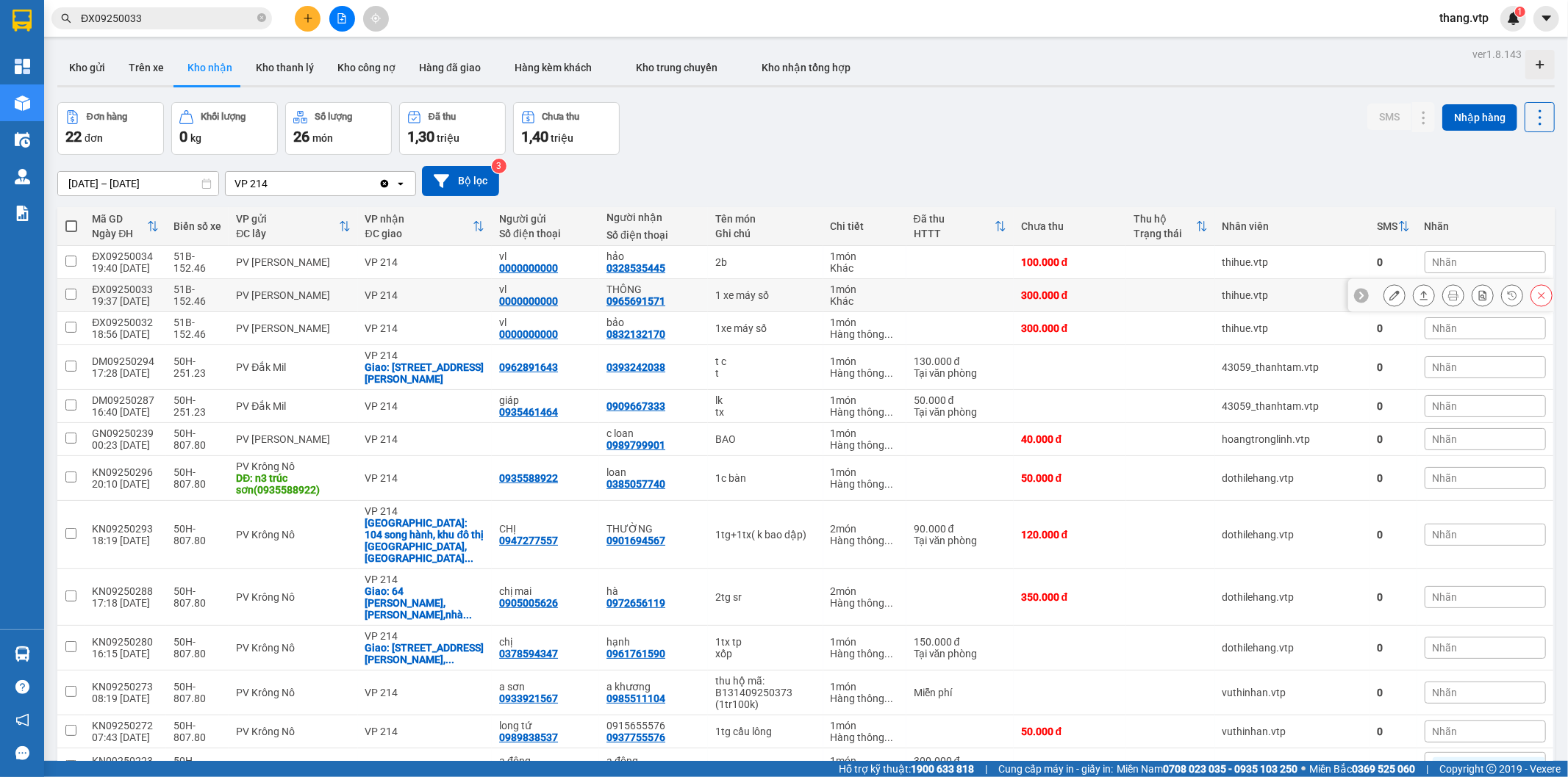
click at [65, 294] on input "checkbox" at bounding box center [70, 294] width 11 height 11
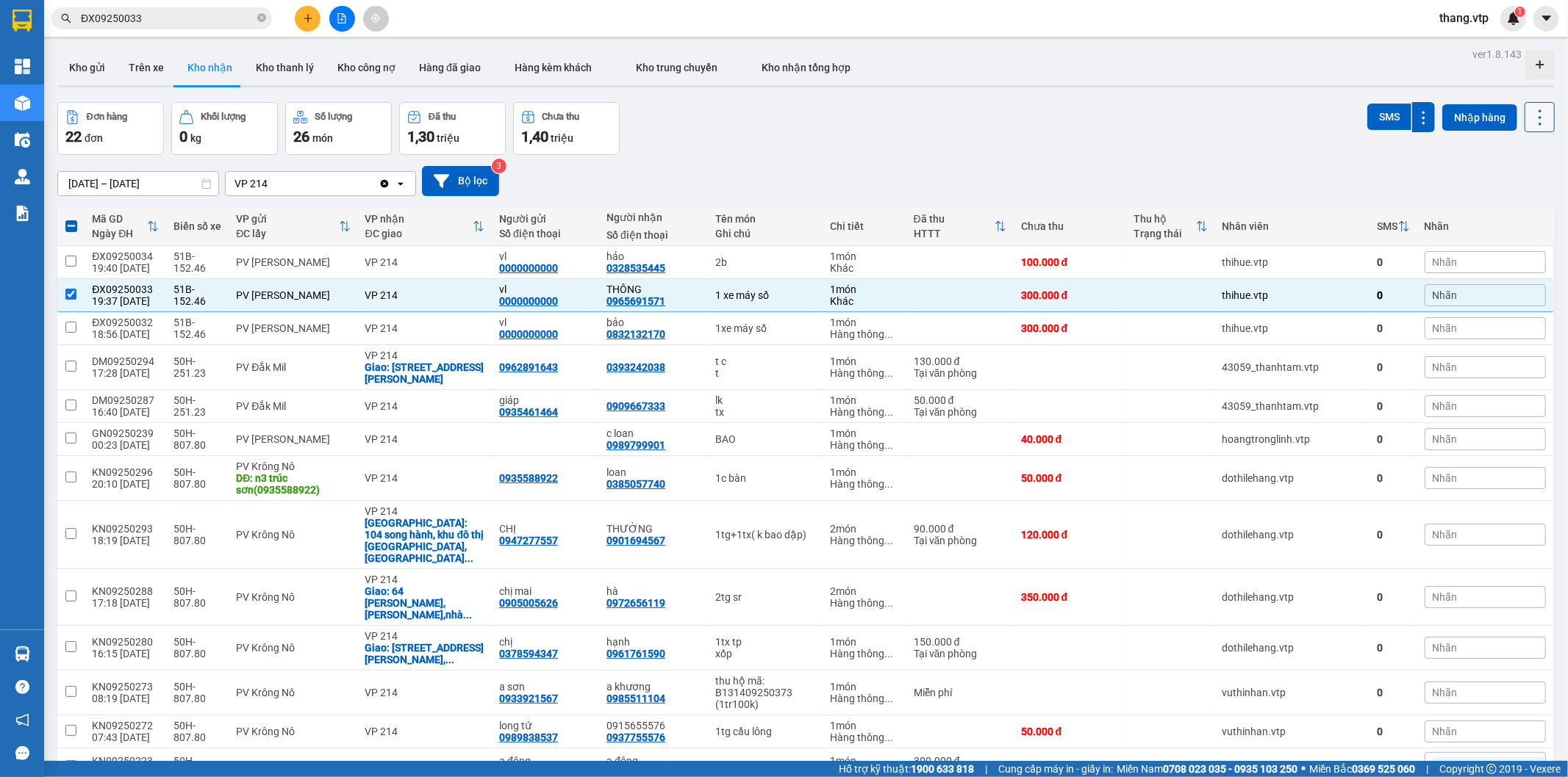
click at [1529, 108] on icon at bounding box center [1539, 117] width 20 height 20
click at [1479, 209] on span "Xóa hoàn toàn" at bounding box center [1510, 210] width 68 height 15
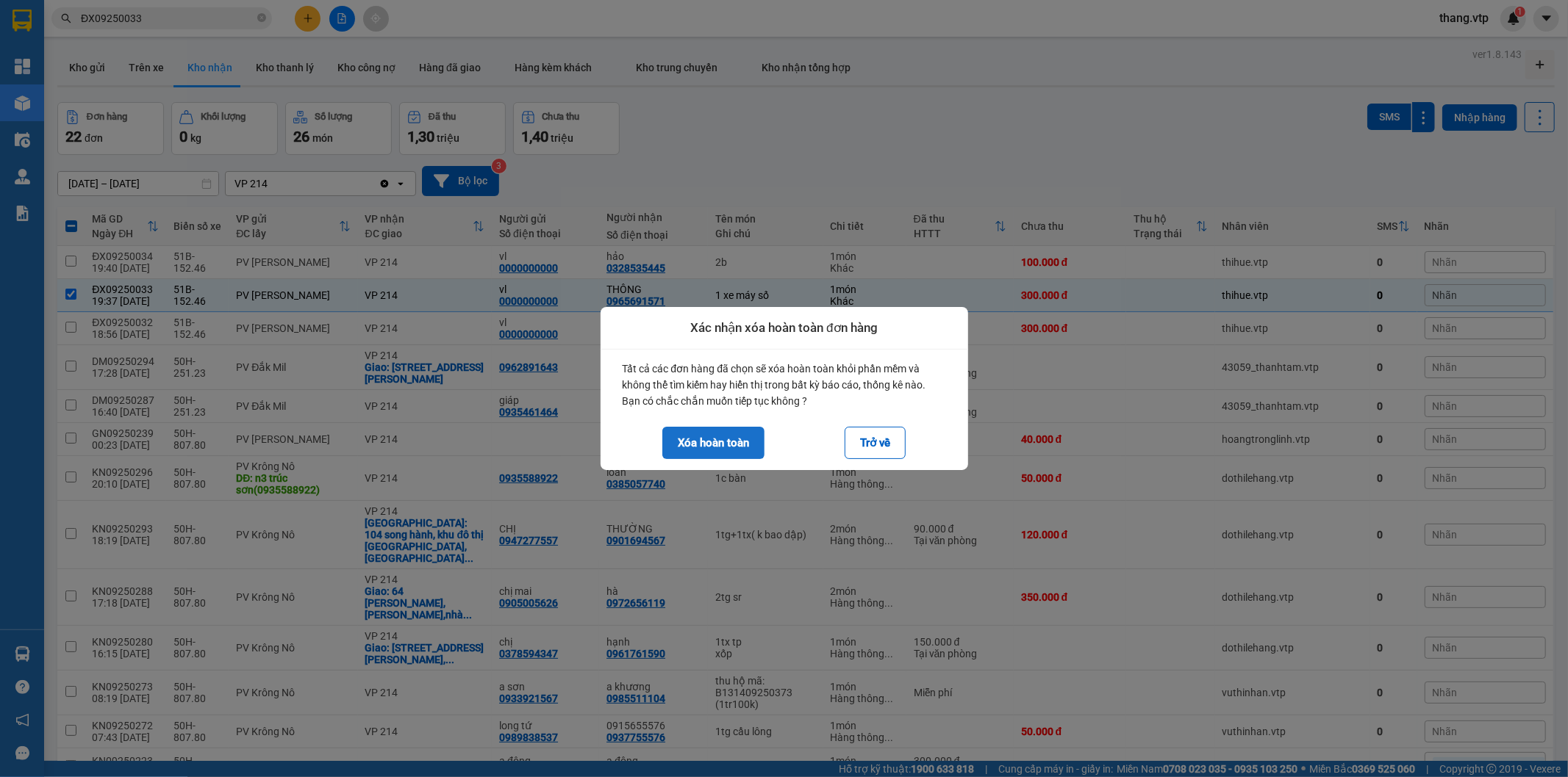
click at [707, 438] on button "Xóa hoàn toàn" at bounding box center [712, 442] width 102 height 32
checkbox input "false"
